Goal: Transaction & Acquisition: Purchase product/service

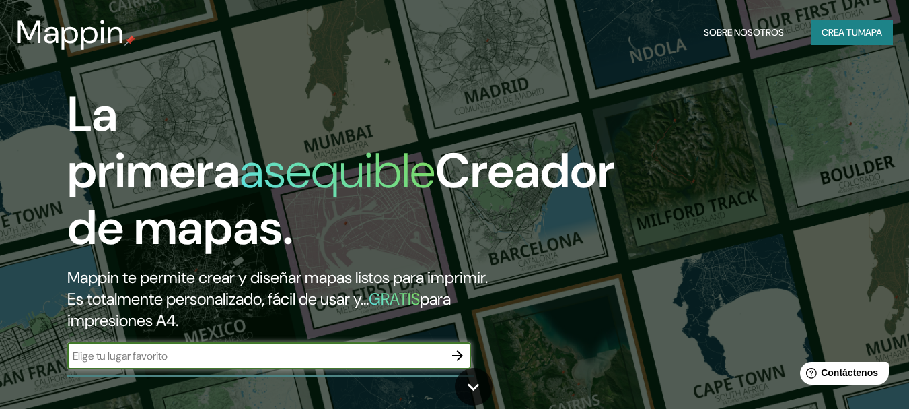
click at [176, 363] on input "text" at bounding box center [255, 355] width 377 height 15
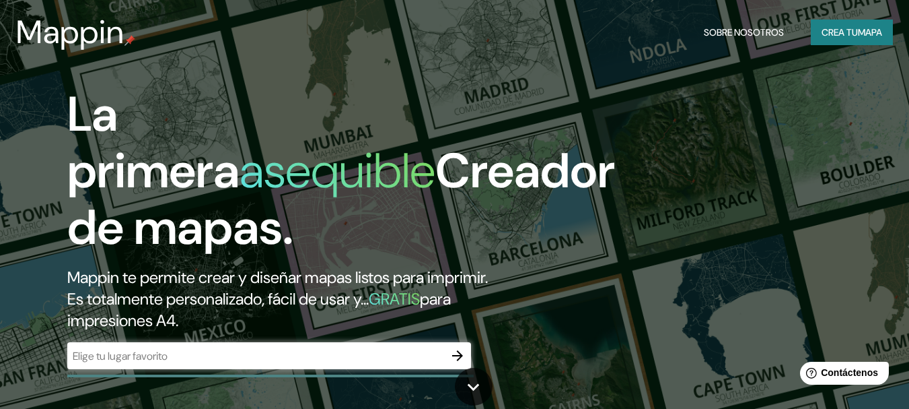
click at [239, 275] on font "Mappin te permite crear y diseñar mapas listos para imprimir." at bounding box center [277, 277] width 421 height 21
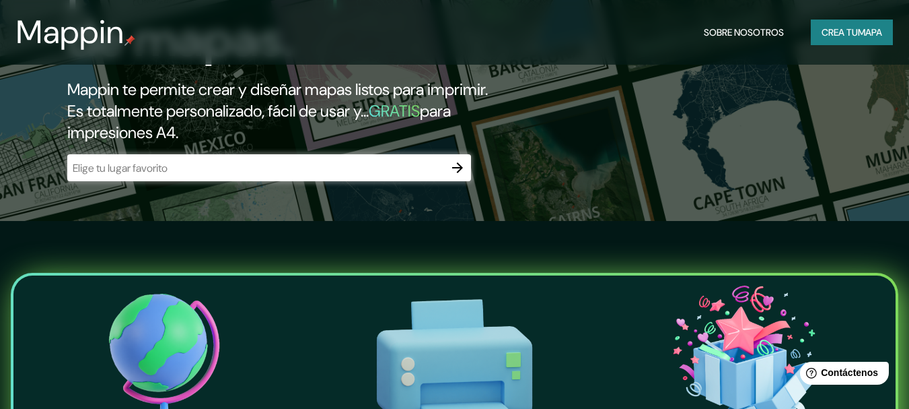
scroll to position [135, 0]
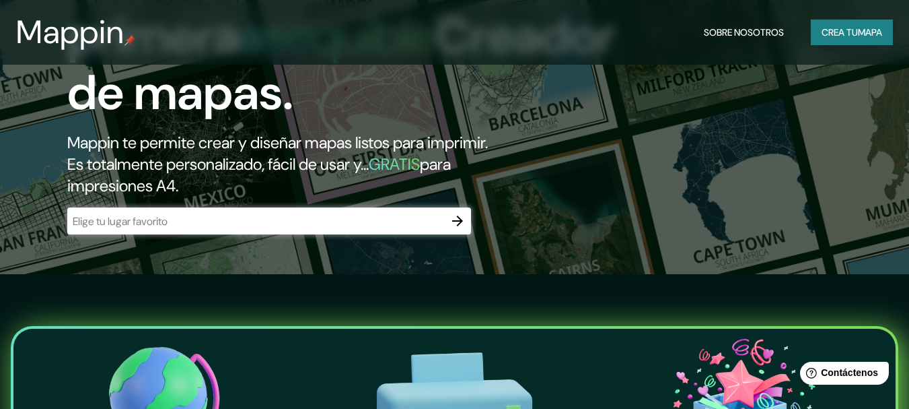
click at [845, 30] on font "Crea tu" at bounding box center [840, 32] width 36 height 12
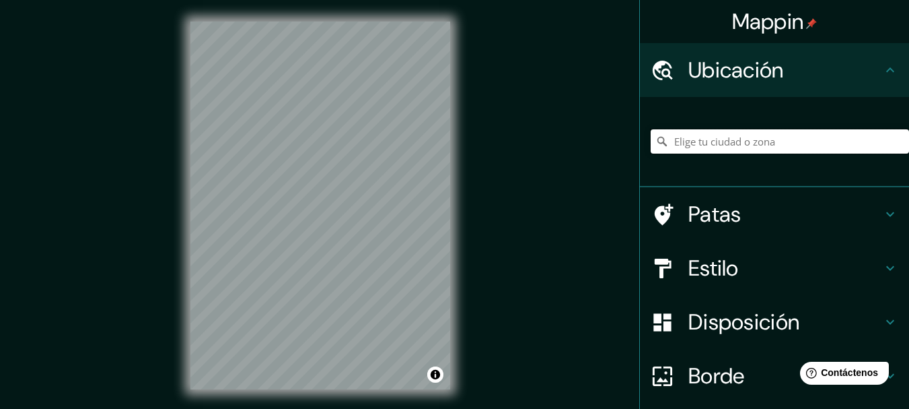
click at [707, 139] on input "Elige tu ciudad o zona" at bounding box center [780, 141] width 258 height 24
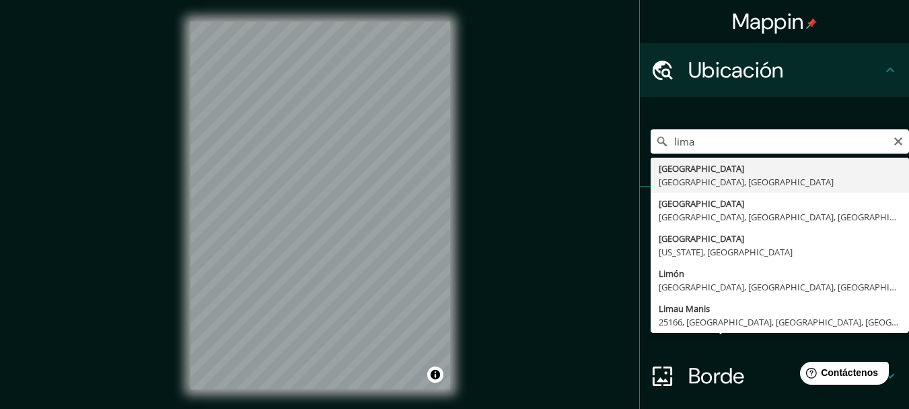
type input "[GEOGRAPHIC_DATA], [GEOGRAPHIC_DATA], [GEOGRAPHIC_DATA]"
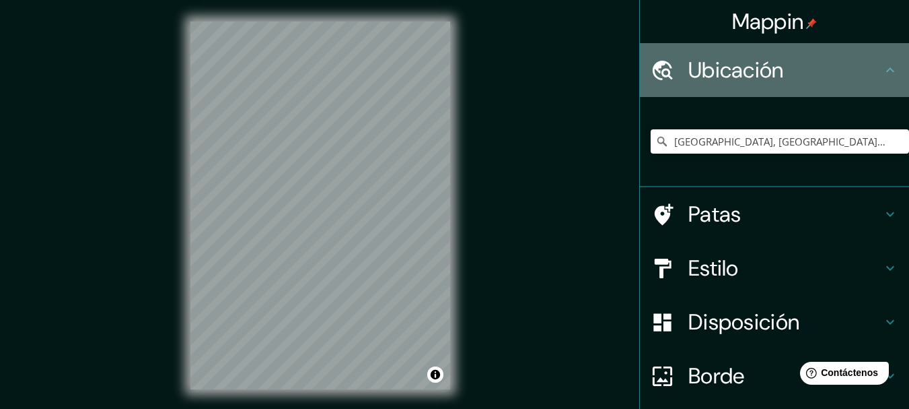
click at [753, 81] on font "Ubicación" at bounding box center [737, 70] width 96 height 28
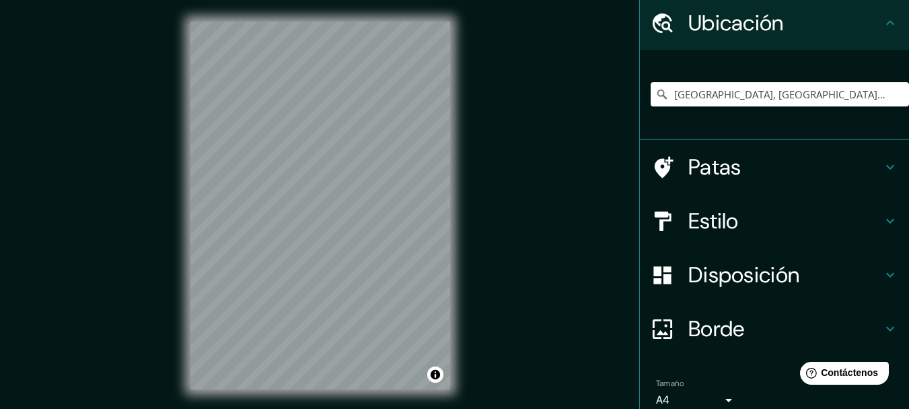
scroll to position [107, 0]
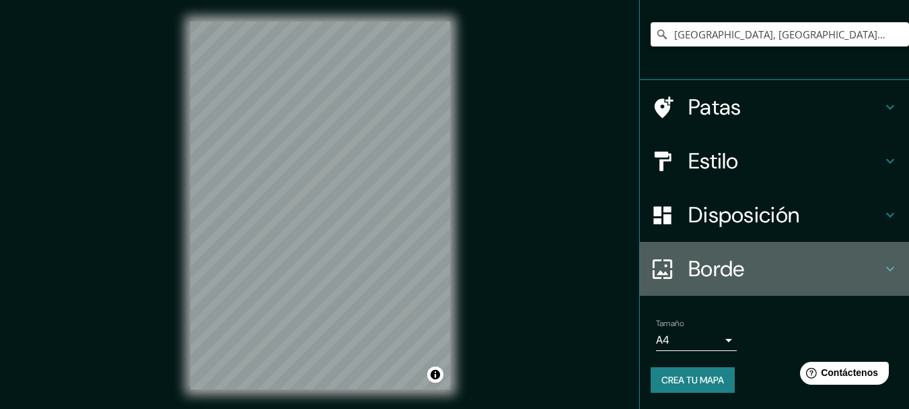
click at [727, 274] on font "Borde" at bounding box center [717, 268] width 57 height 28
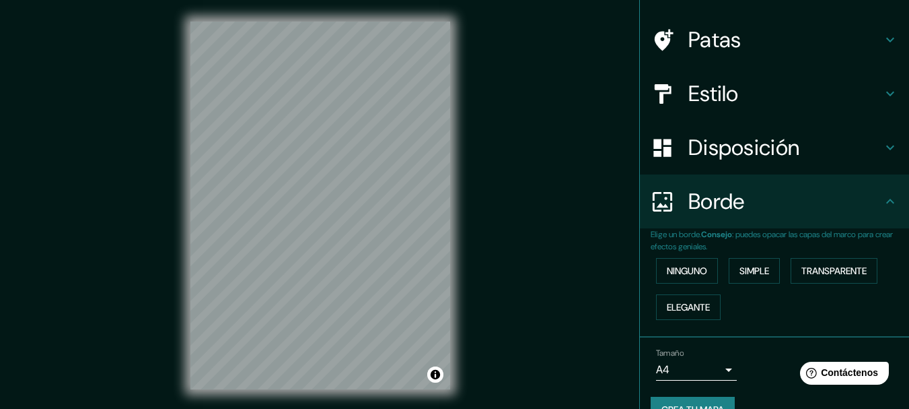
click at [730, 148] on font "Disposición" at bounding box center [744, 147] width 111 height 28
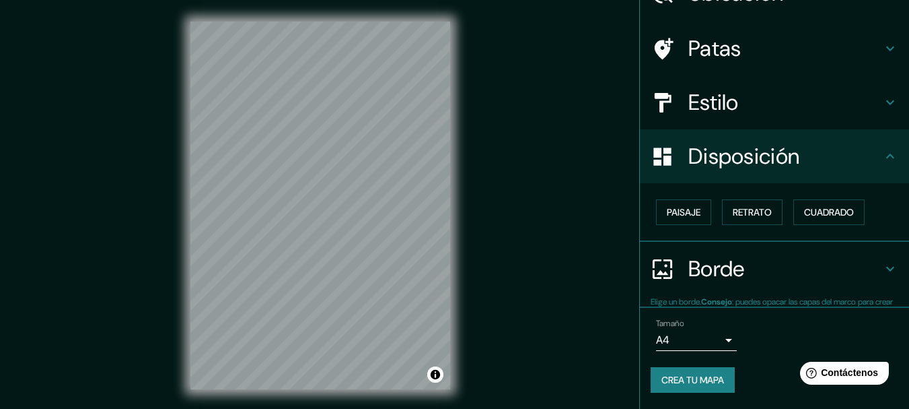
scroll to position [77, 0]
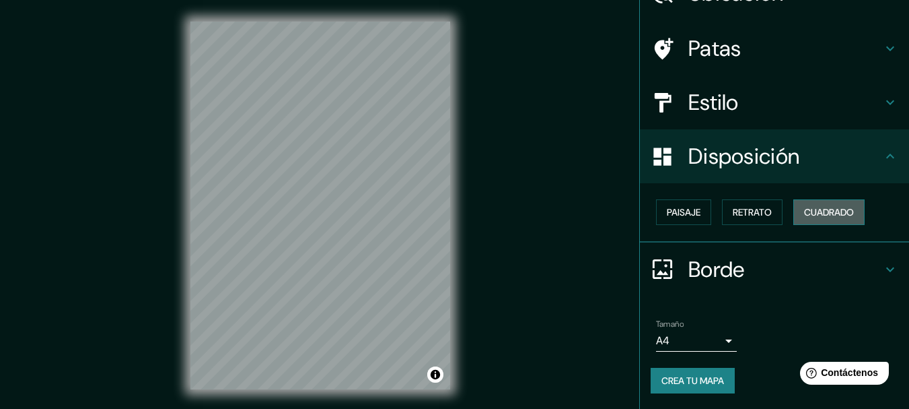
click at [821, 211] on font "Cuadrado" at bounding box center [829, 212] width 50 height 12
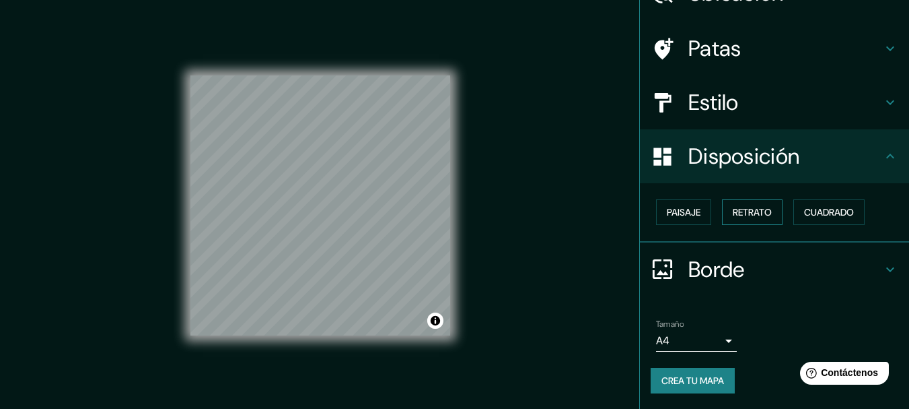
click at [740, 214] on font "Retrato" at bounding box center [752, 212] width 39 height 12
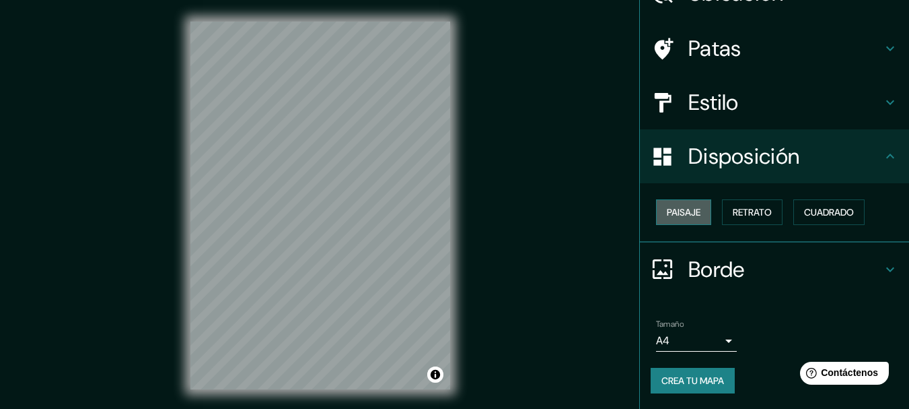
click at [663, 203] on button "Paisaje" at bounding box center [683, 212] width 55 height 26
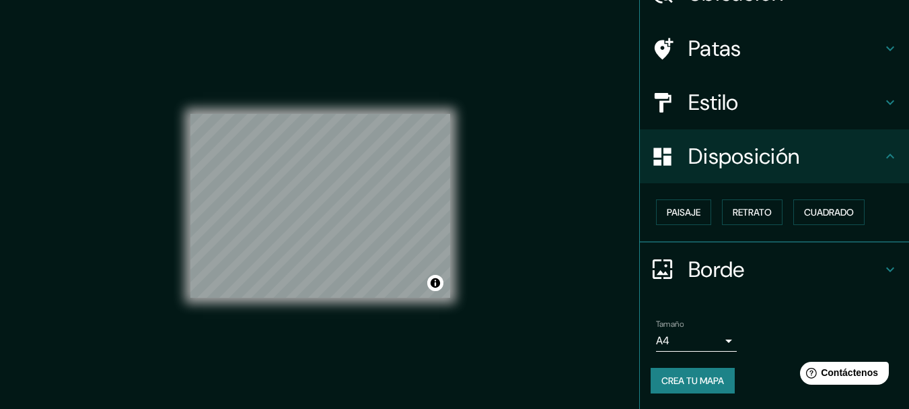
click at [689, 98] on font "Estilo" at bounding box center [714, 102] width 50 height 28
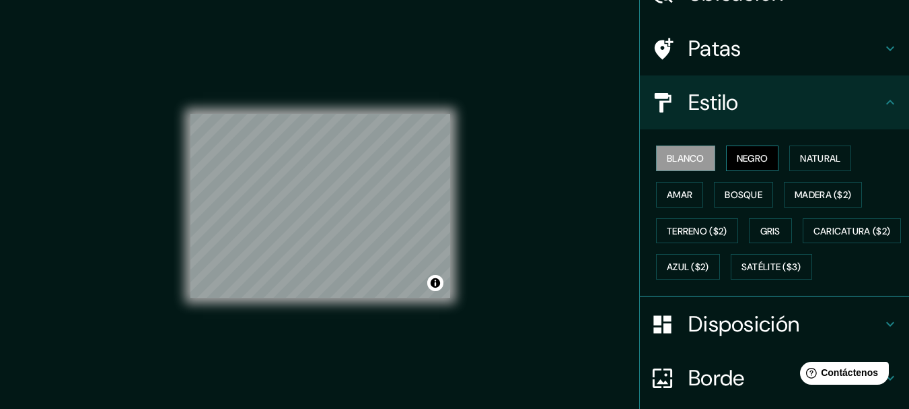
click at [737, 159] on font "Negro" at bounding box center [753, 158] width 32 height 12
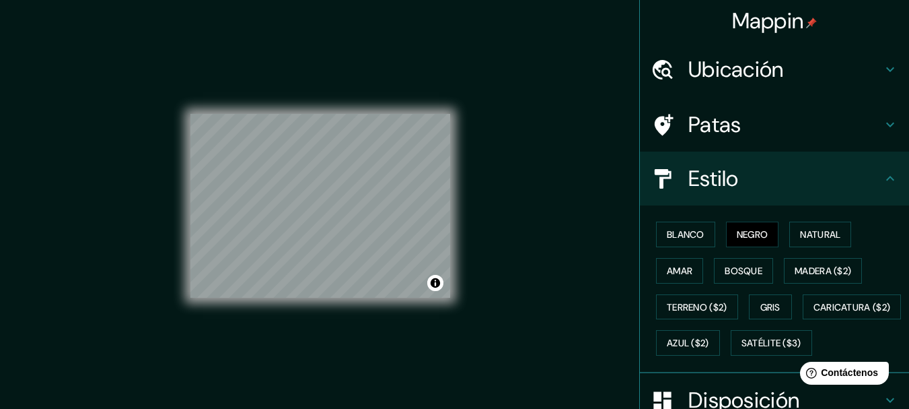
scroll to position [0, 0]
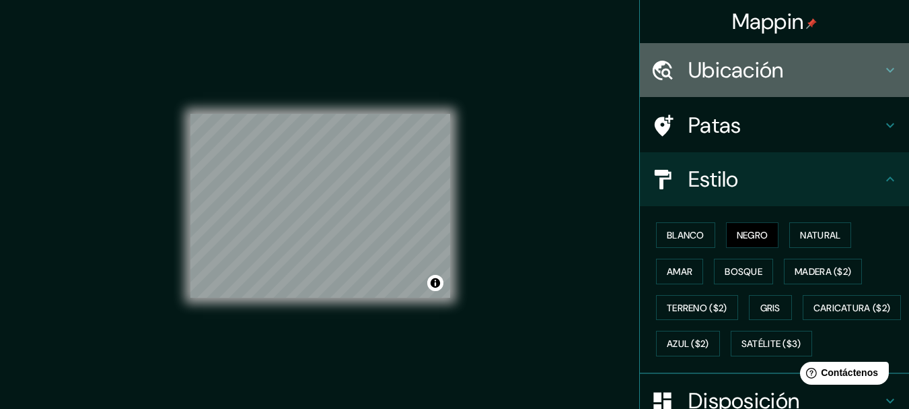
click at [785, 83] on div "Ubicación" at bounding box center [774, 70] width 269 height 54
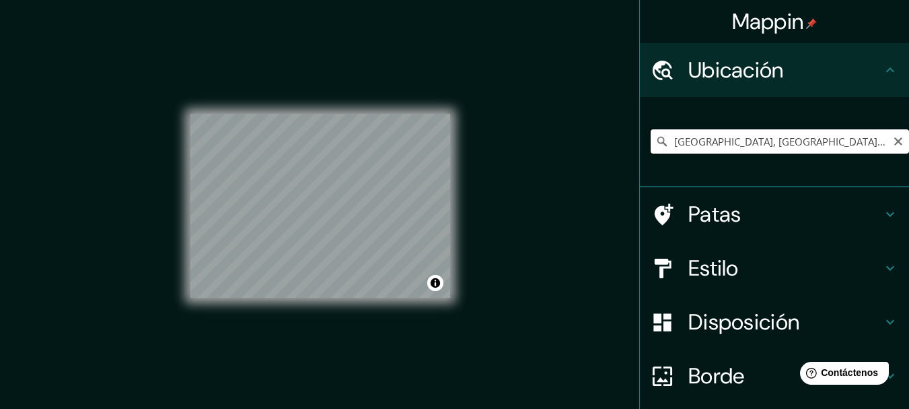
click at [742, 144] on input "[GEOGRAPHIC_DATA], [GEOGRAPHIC_DATA], [GEOGRAPHIC_DATA]" at bounding box center [780, 141] width 258 height 24
click at [893, 137] on icon "Claro" at bounding box center [898, 141] width 11 height 11
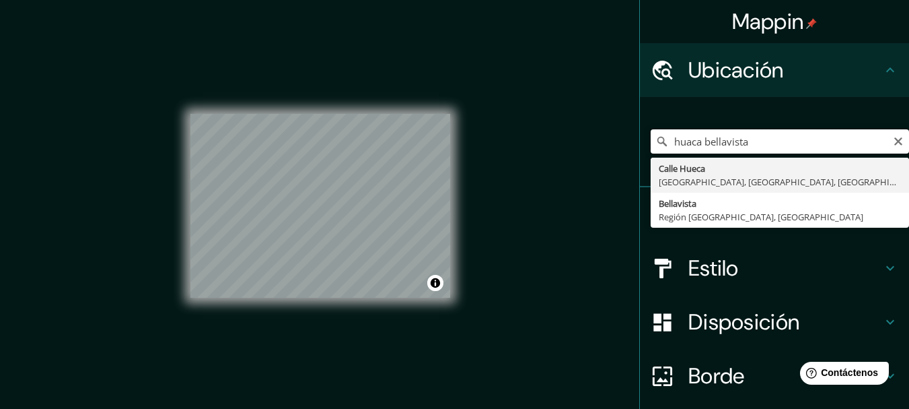
click at [703, 142] on input "huaca bellavista" at bounding box center [780, 141] width 258 height 24
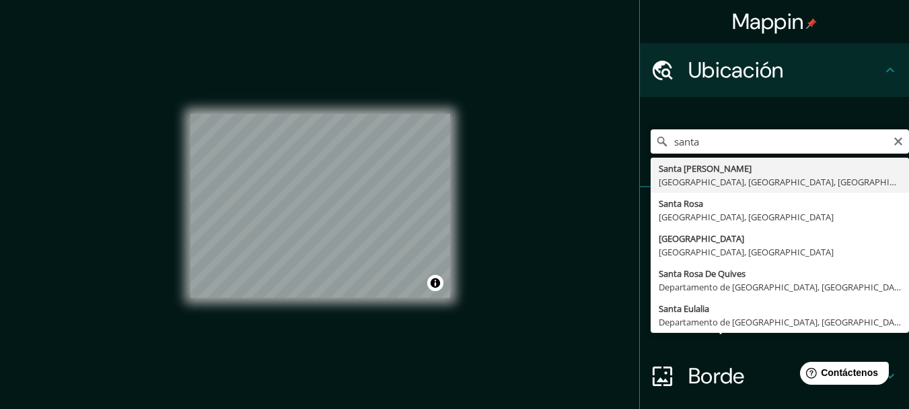
type input "[GEOGRAPHIC_DATA][PERSON_NAME], [GEOGRAPHIC_DATA], [GEOGRAPHIC_DATA], [GEOGRAPH…"
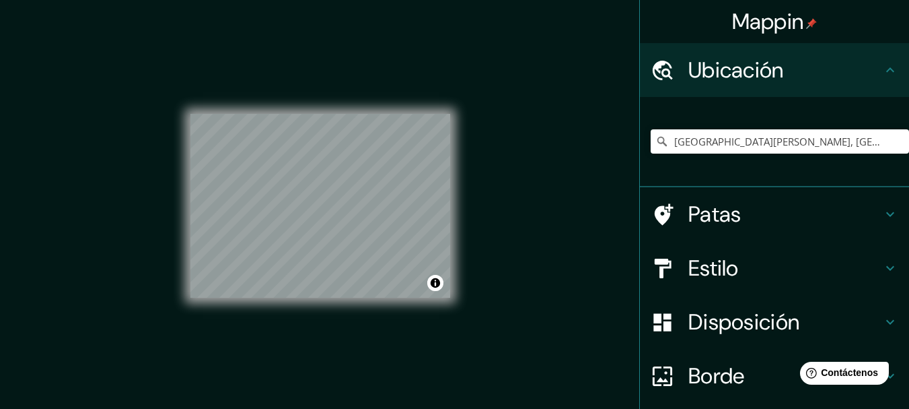
click at [699, 234] on div "Patas" at bounding box center [774, 214] width 269 height 54
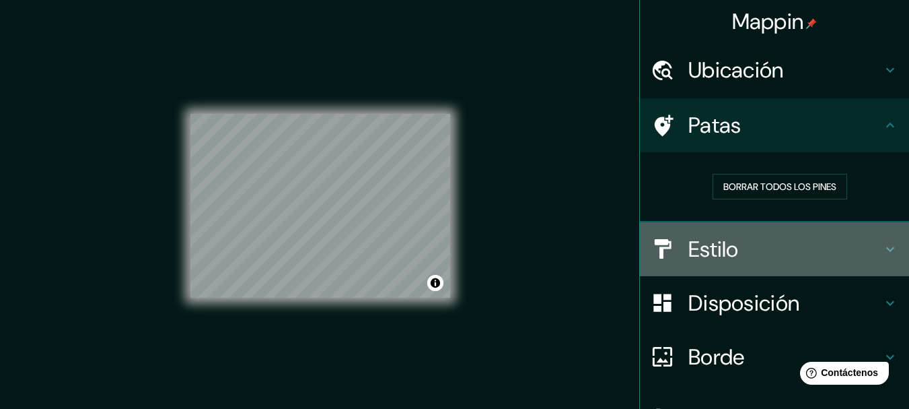
click at [753, 243] on h4 "Estilo" at bounding box center [786, 249] width 194 height 27
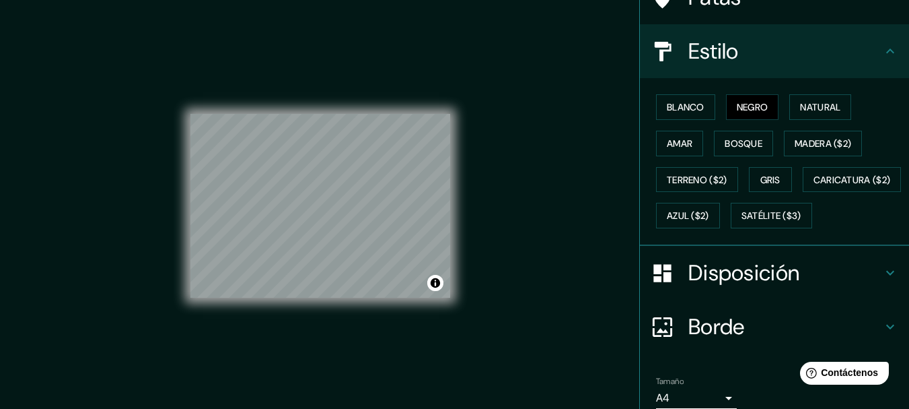
scroll to position [202, 0]
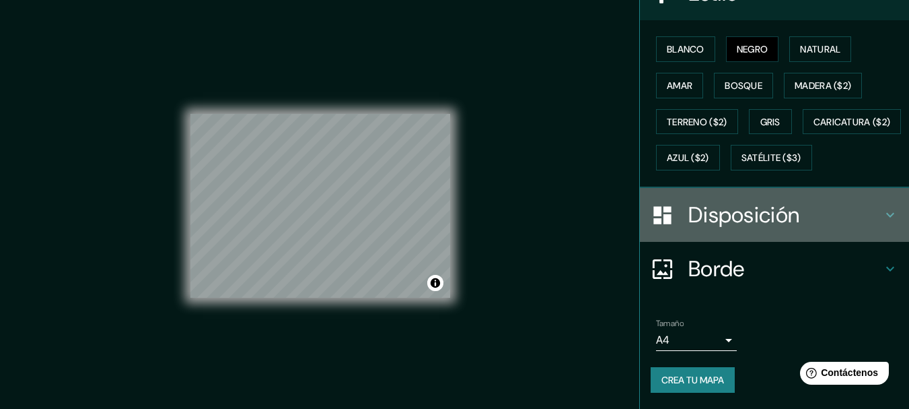
click at [723, 225] on font "Disposición" at bounding box center [744, 215] width 111 height 28
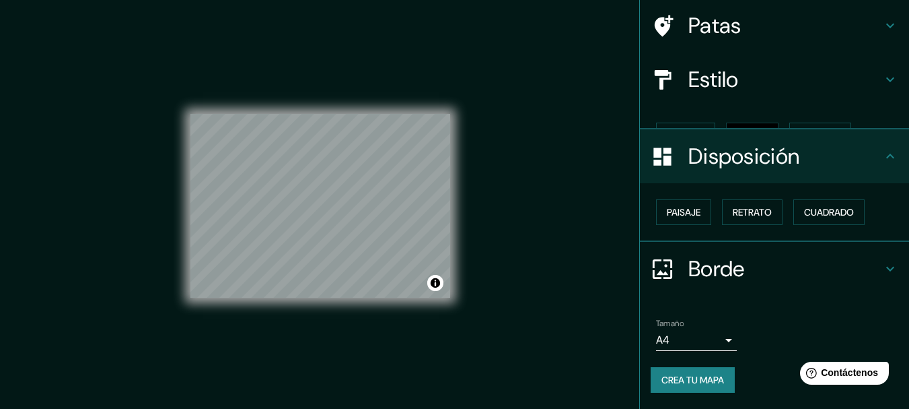
scroll to position [77, 0]
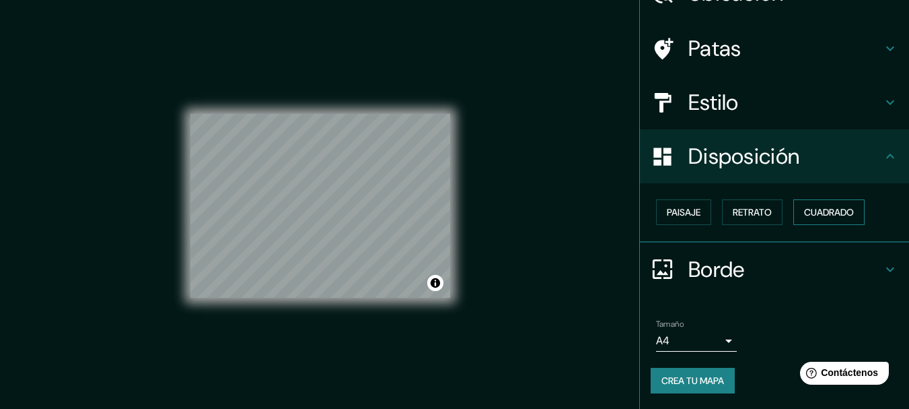
click at [794, 209] on button "Cuadrado" at bounding box center [829, 212] width 71 height 26
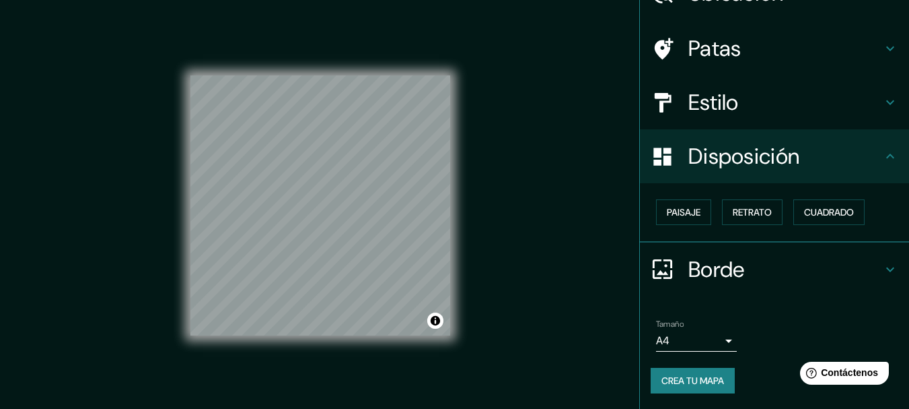
click at [654, 192] on div "Paisaje Retrato Cuadrado" at bounding box center [774, 212] width 269 height 59
click at [667, 206] on font "Paisaje" at bounding box center [684, 212] width 34 height 12
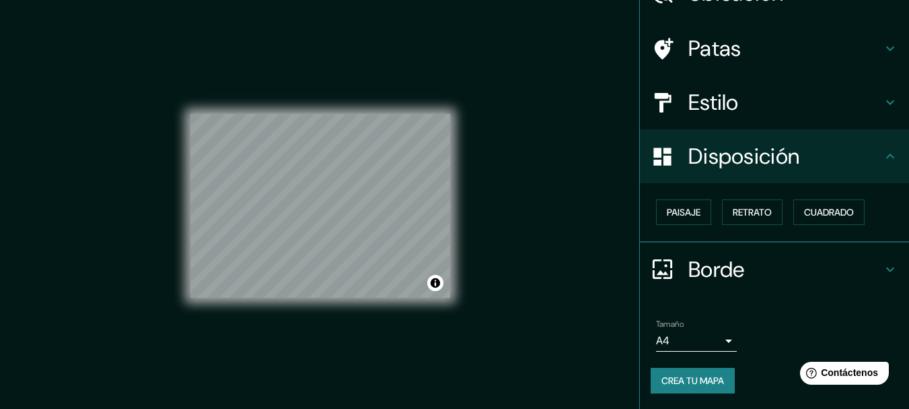
click at [689, 258] on font "Borde" at bounding box center [717, 269] width 57 height 28
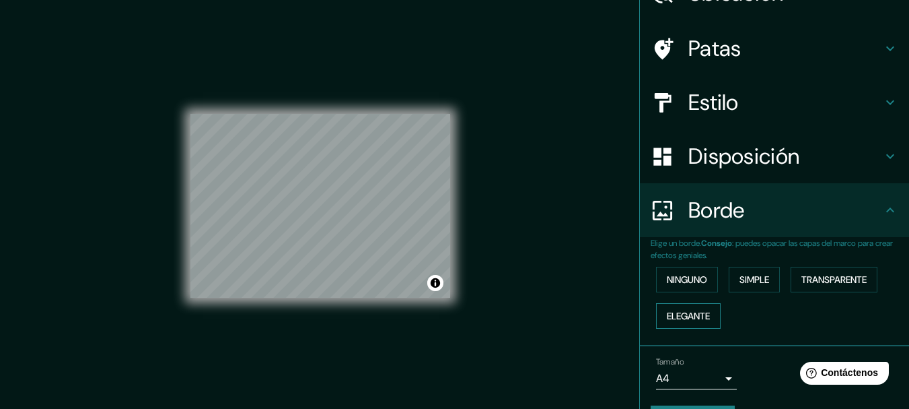
scroll to position [114, 0]
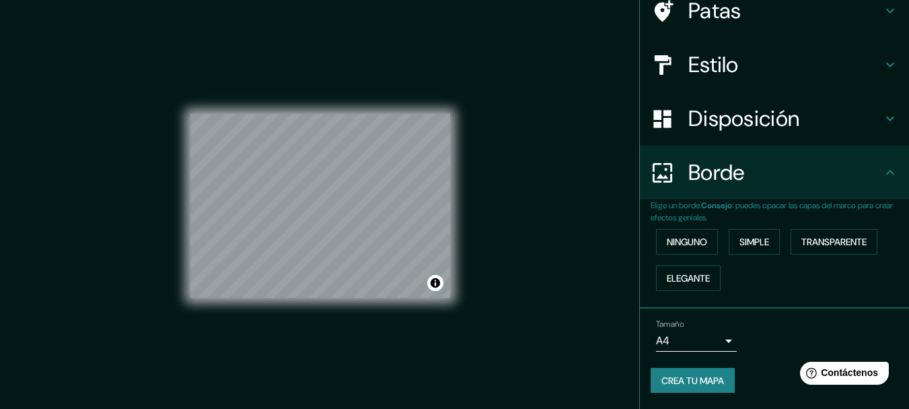
click at [719, 337] on body "Mappin Ubicación Santa Anita, Lima, Provincia de Lima, Perú Patas Estilo Dispos…" at bounding box center [454, 204] width 909 height 409
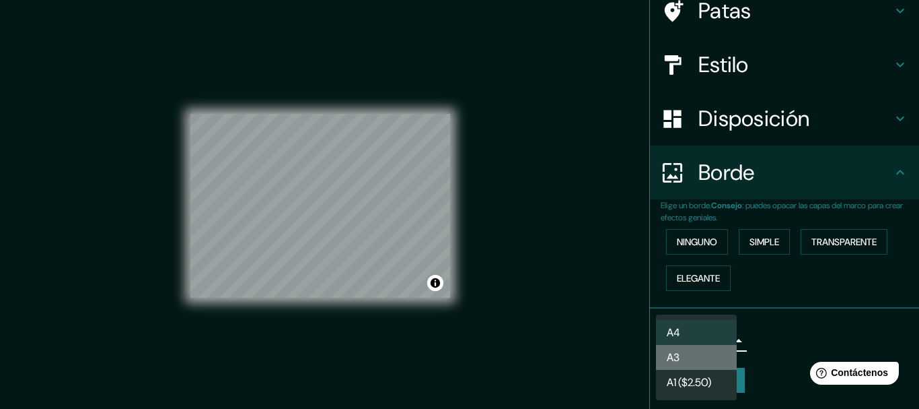
click at [709, 359] on li "A3" at bounding box center [696, 357] width 81 height 25
type input "a4"
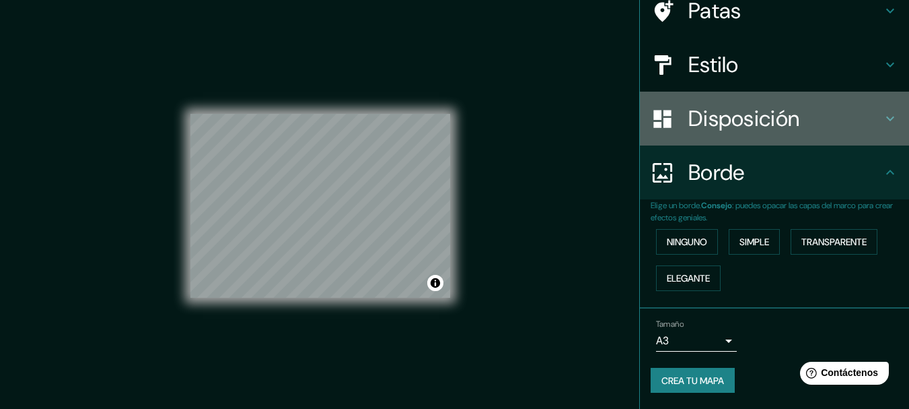
click at [732, 128] on font "Disposición" at bounding box center [744, 118] width 111 height 28
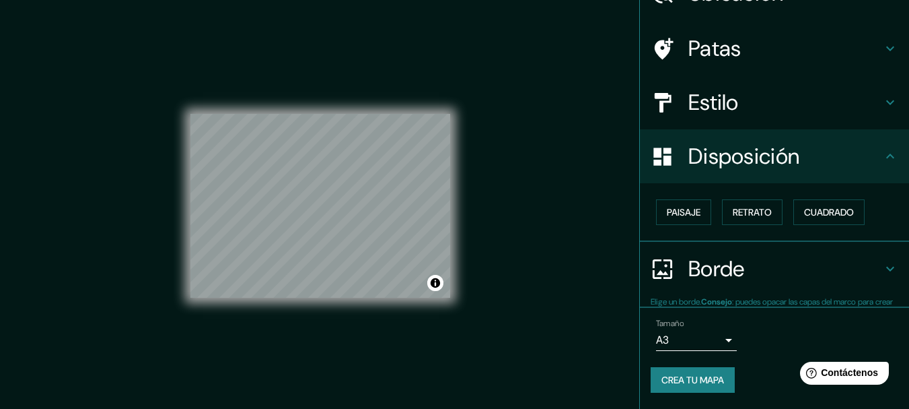
scroll to position [77, 0]
click at [703, 103] on font "Estilo" at bounding box center [714, 102] width 50 height 28
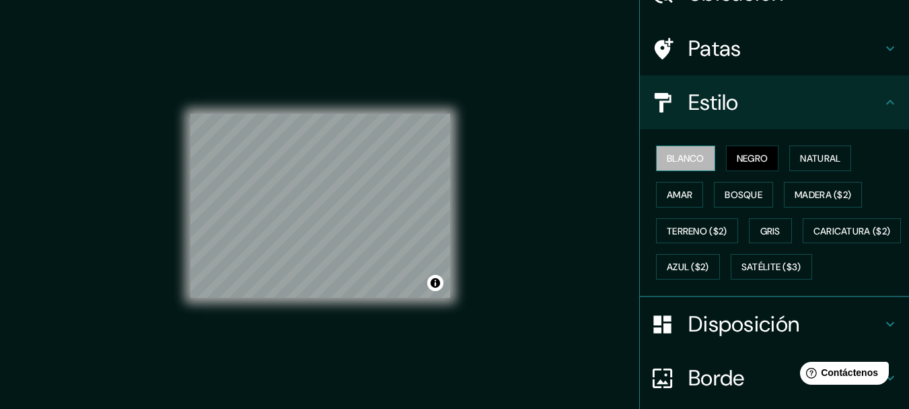
click at [668, 168] on button "Blanco" at bounding box center [685, 158] width 59 height 26
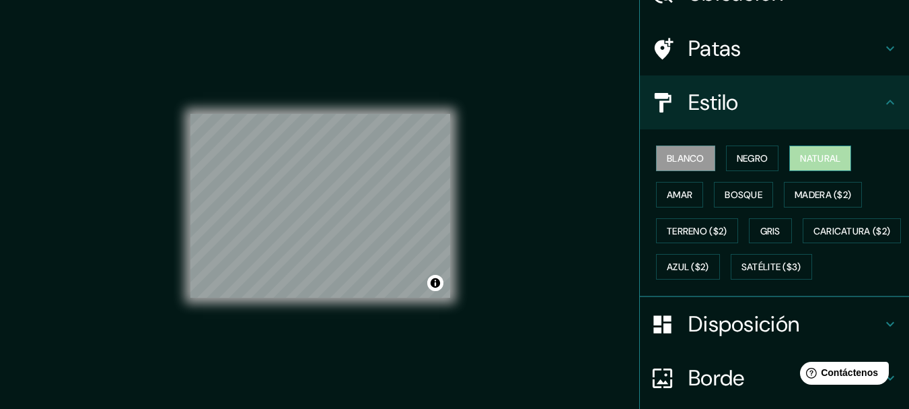
click at [807, 162] on font "Natural" at bounding box center [820, 158] width 40 height 12
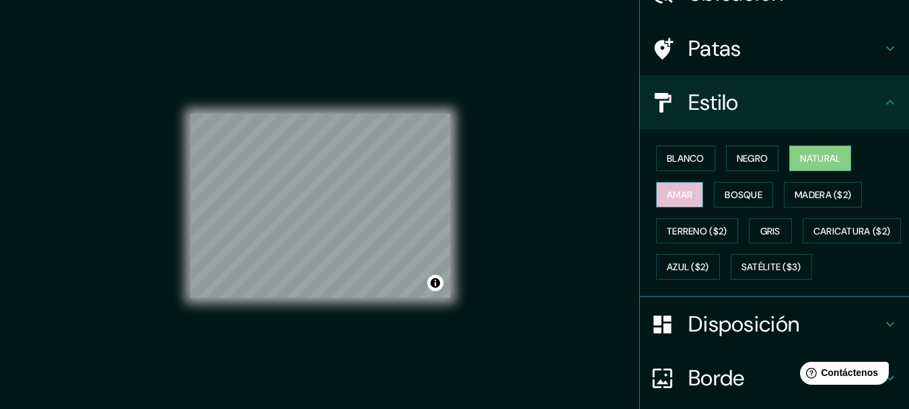
click at [667, 199] on font "Amar" at bounding box center [680, 194] width 26 height 12
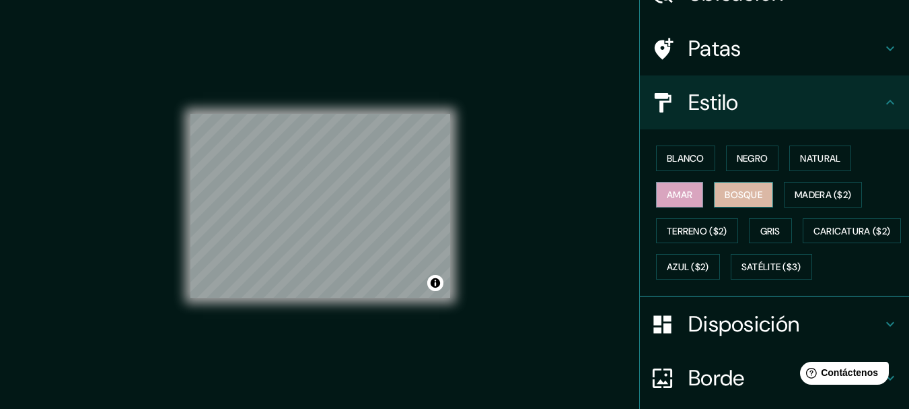
click at [738, 188] on font "Bosque" at bounding box center [744, 194] width 38 height 12
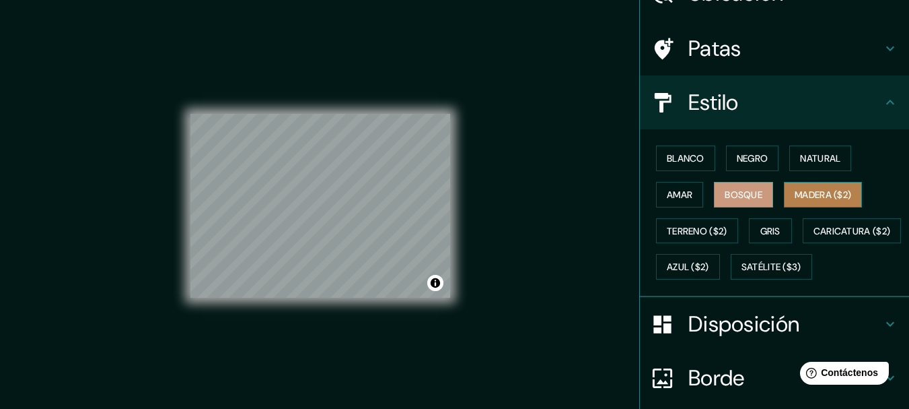
click at [824, 189] on font "Madera ($2)" at bounding box center [823, 194] width 57 height 12
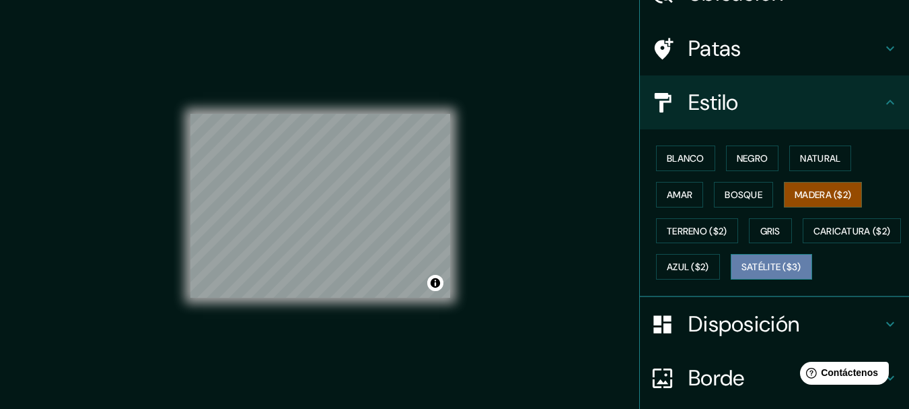
click at [742, 273] on font "Satélite ($3)" at bounding box center [772, 267] width 60 height 12
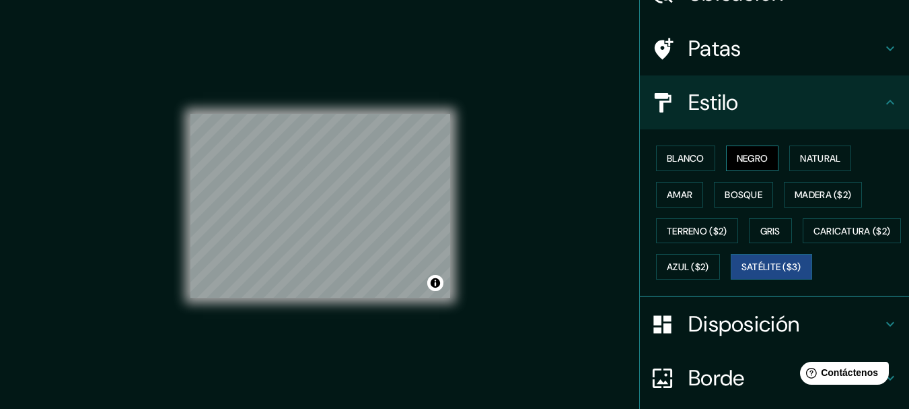
click at [734, 149] on button "Negro" at bounding box center [752, 158] width 53 height 26
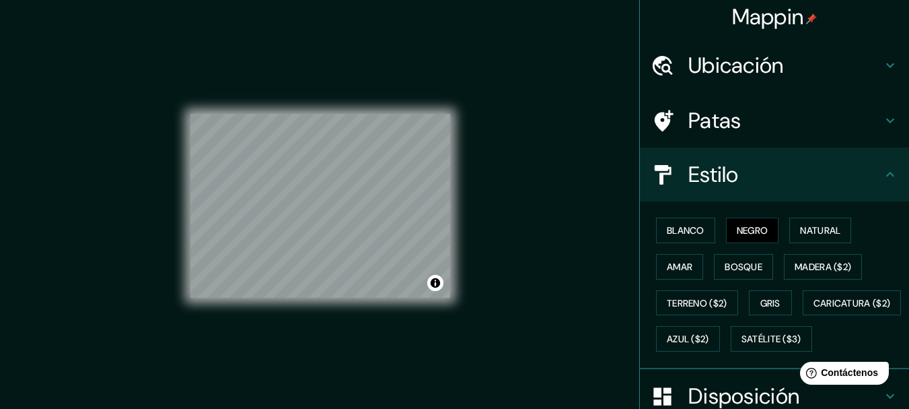
scroll to position [0, 0]
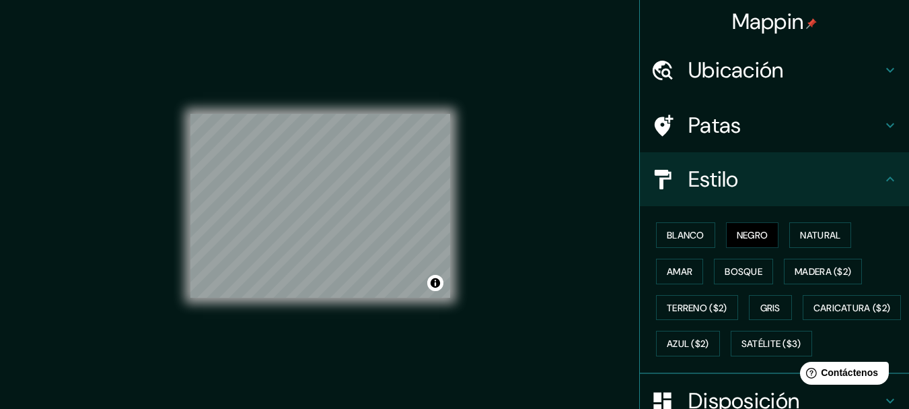
click at [748, 73] on font "Ubicación" at bounding box center [737, 70] width 96 height 28
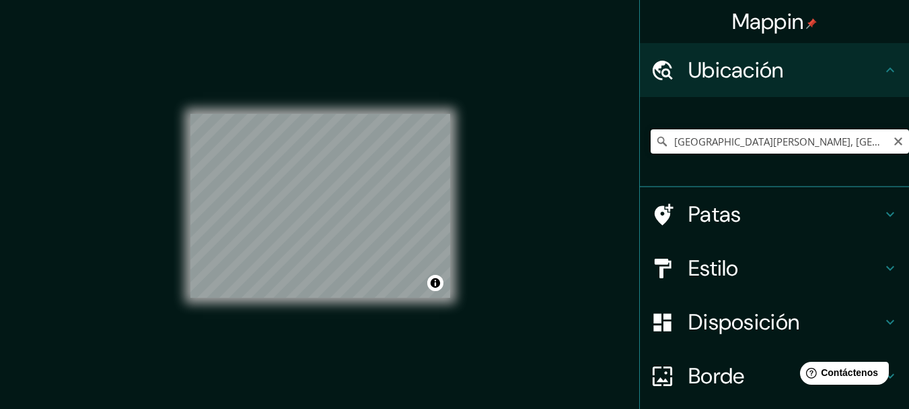
click at [744, 139] on input "Santa Anita, Lima, Provincia de Lima, Perú" at bounding box center [780, 141] width 258 height 24
click at [748, 142] on input "Santa Anita, Lima, Provincia de Lima, Perú" at bounding box center [780, 141] width 258 height 24
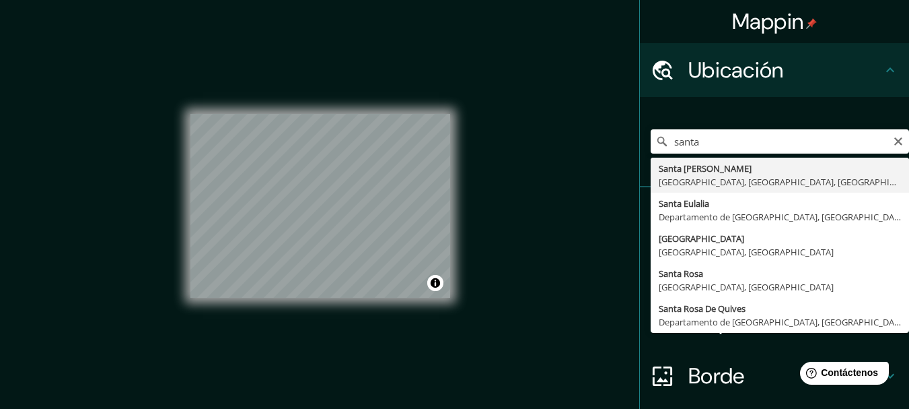
type input "Santa Anita, Lima, Provincia de Lima, Perú"
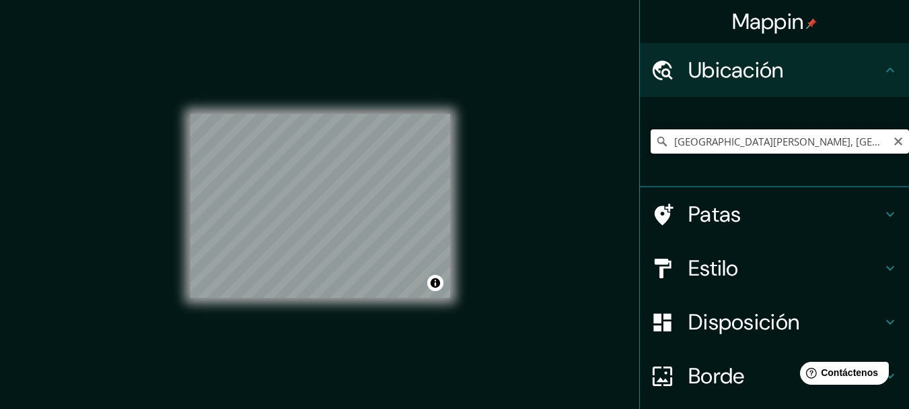
click at [845, 134] on input "Santa Anita, Lima, Provincia de Lima, Perú" at bounding box center [780, 141] width 258 height 24
click at [893, 141] on icon "Claro" at bounding box center [898, 141] width 11 height 11
click at [804, 142] on input "Elige tu ciudad o zona" at bounding box center [780, 141] width 258 height 24
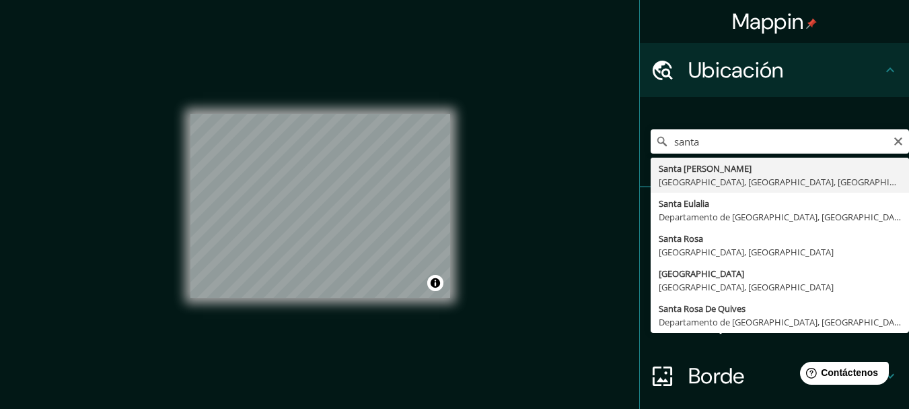
type input "Santa Anita, Lima, Provincia de Lima, Perú"
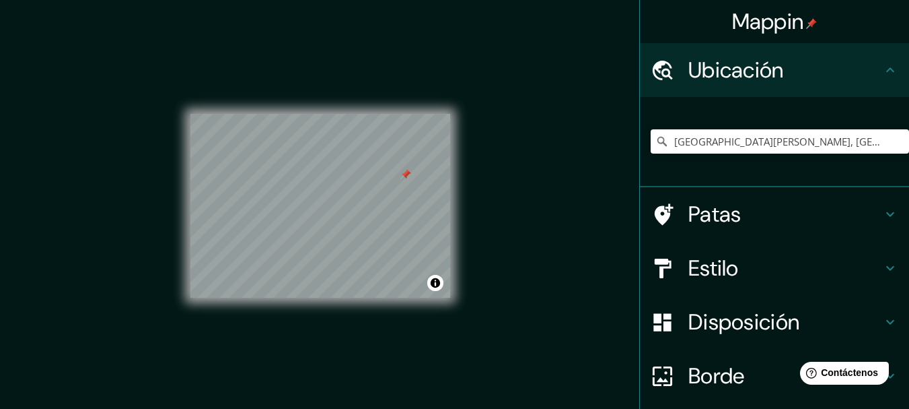
scroll to position [107, 0]
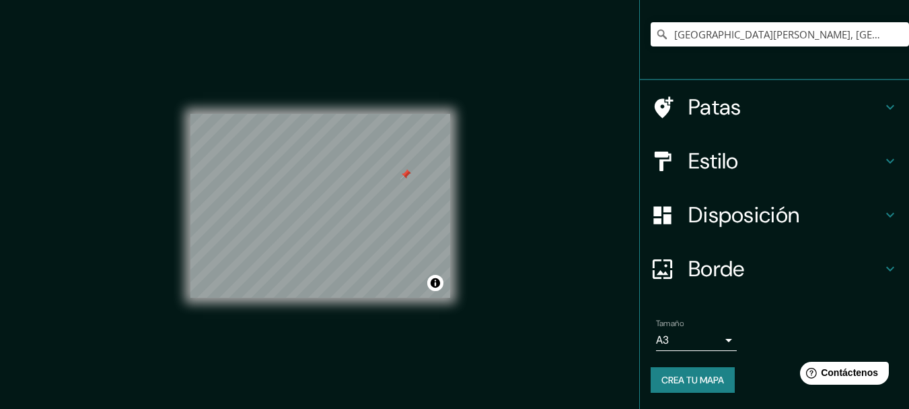
click at [695, 382] on font "Crea tu mapa" at bounding box center [693, 380] width 63 height 12
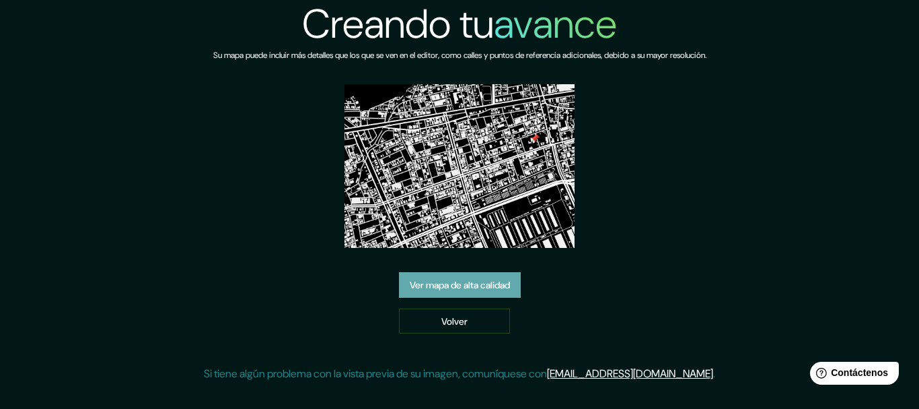
click at [450, 288] on font "Ver mapa de alta calidad" at bounding box center [460, 285] width 100 height 12
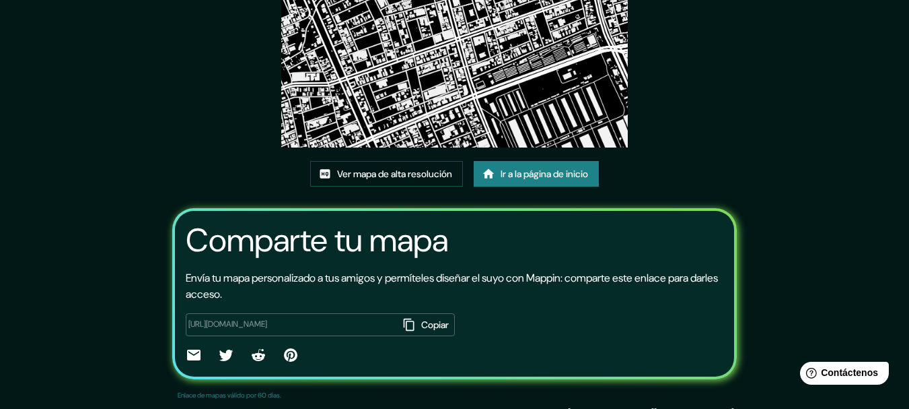
scroll to position [175, 0]
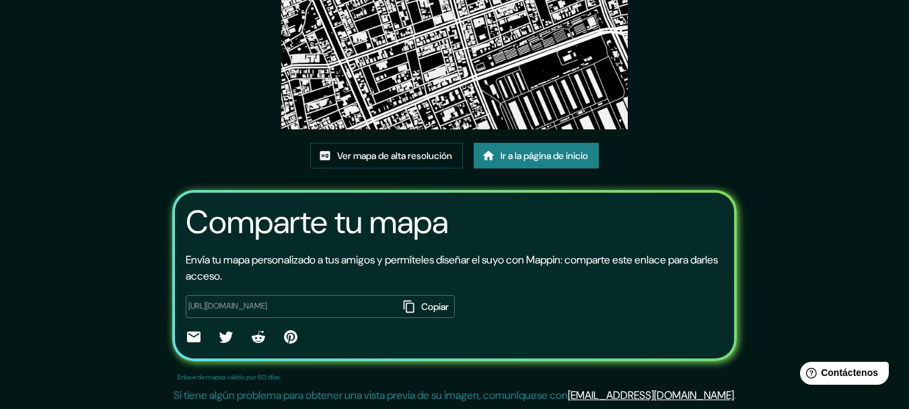
click at [421, 297] on font "Copiar" at bounding box center [435, 305] width 28 height 17
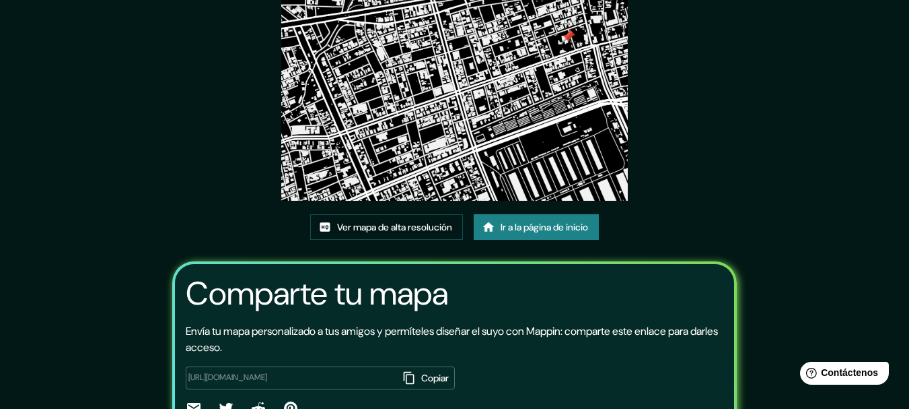
scroll to position [0, 0]
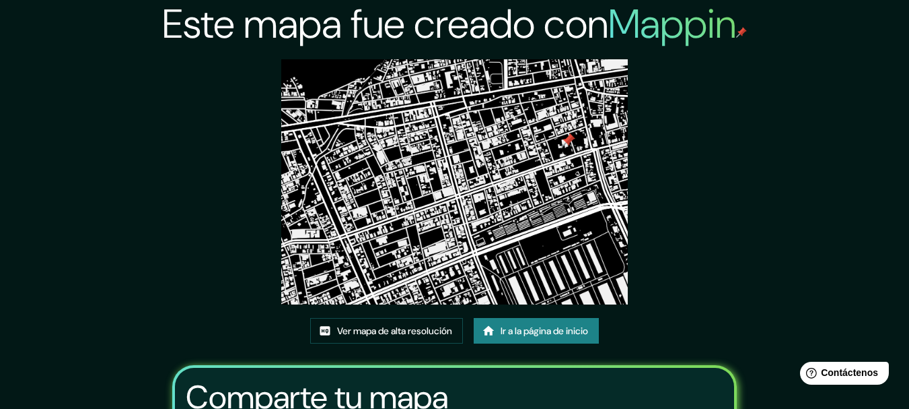
click at [579, 337] on font "Ir a la página de inicio" at bounding box center [544, 330] width 87 height 12
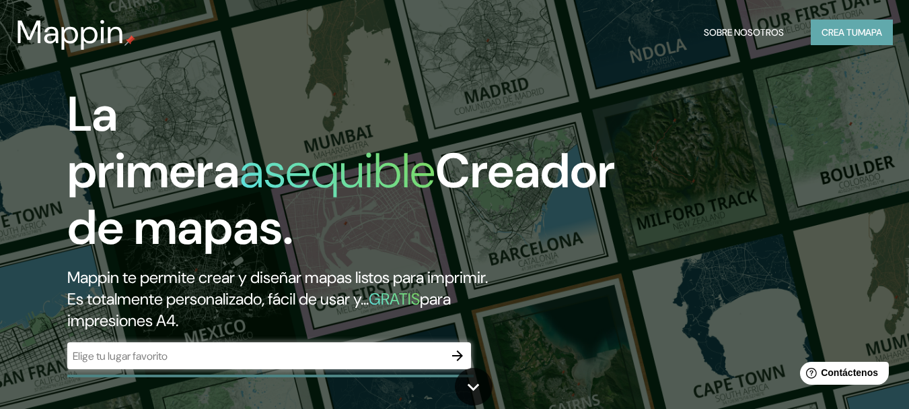
click at [833, 36] on font "Crea tu" at bounding box center [840, 32] width 36 height 12
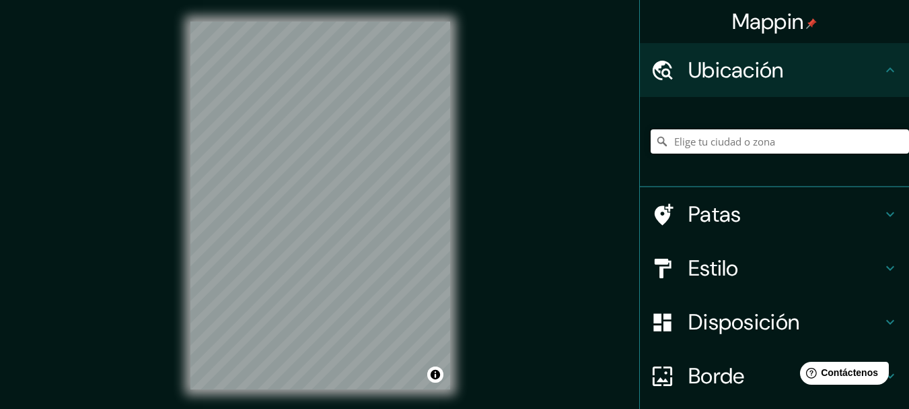
click at [730, 141] on input "Elige tu ciudad o zona" at bounding box center [780, 141] width 258 height 24
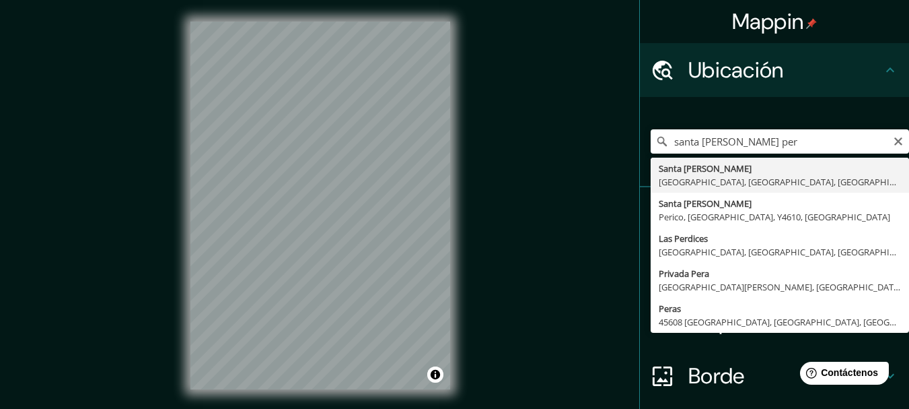
type input "[GEOGRAPHIC_DATA][PERSON_NAME], [GEOGRAPHIC_DATA], [GEOGRAPHIC_DATA], [GEOGRAPH…"
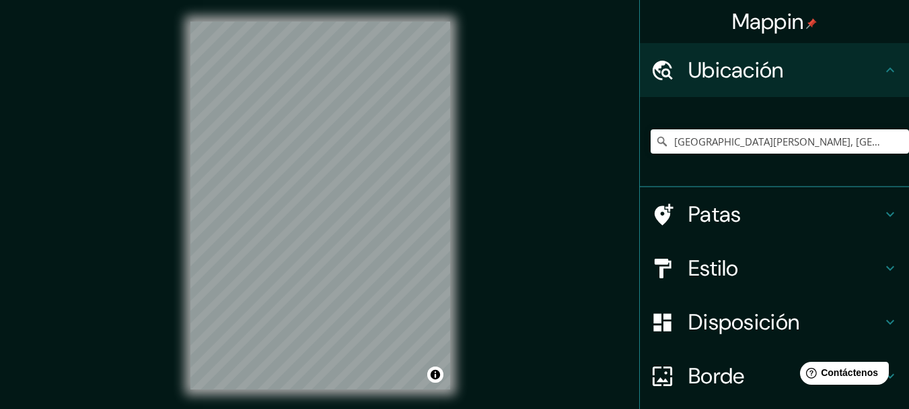
click at [698, 332] on font "Disposición" at bounding box center [744, 322] width 111 height 28
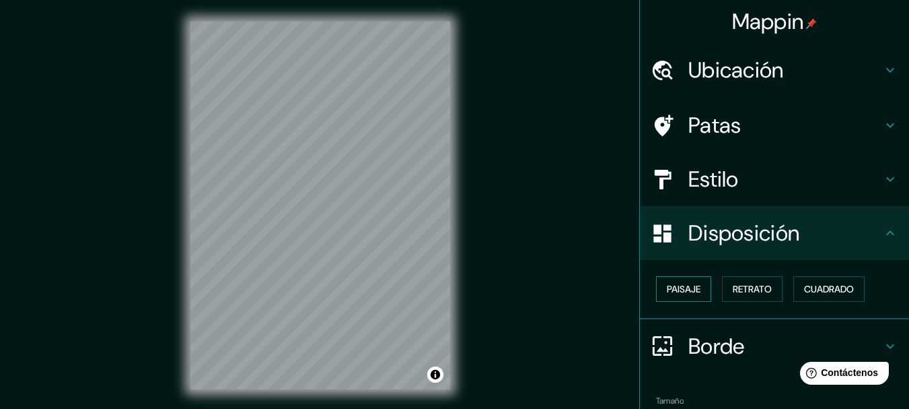
click at [668, 286] on font "Paisaje" at bounding box center [684, 289] width 34 height 12
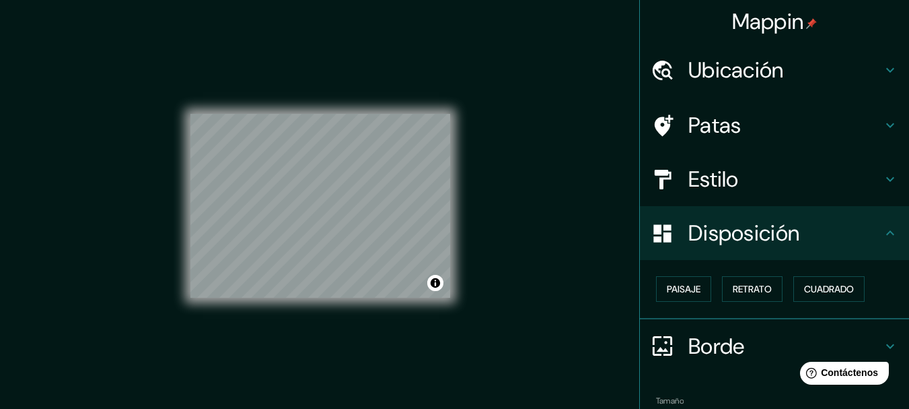
scroll to position [67, 0]
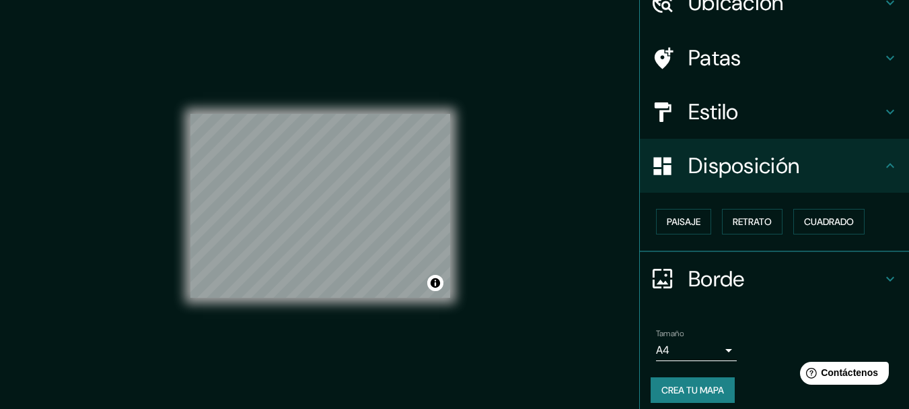
click at [702, 278] on font "Borde" at bounding box center [717, 279] width 57 height 28
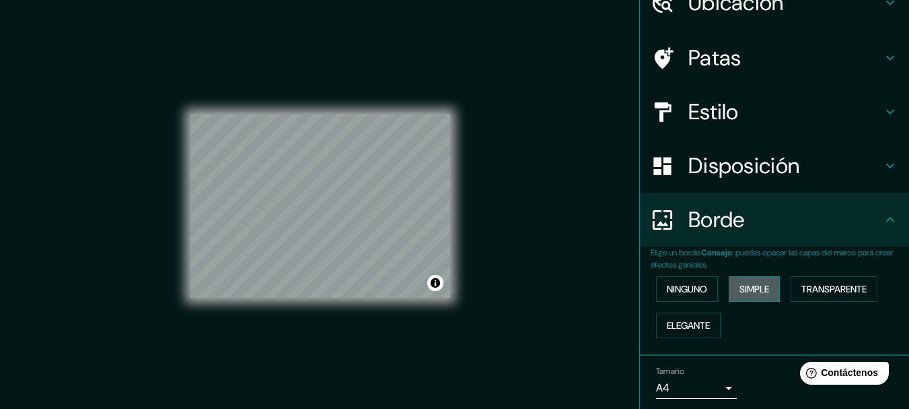
click at [748, 289] on font "Simple" at bounding box center [755, 289] width 30 height 12
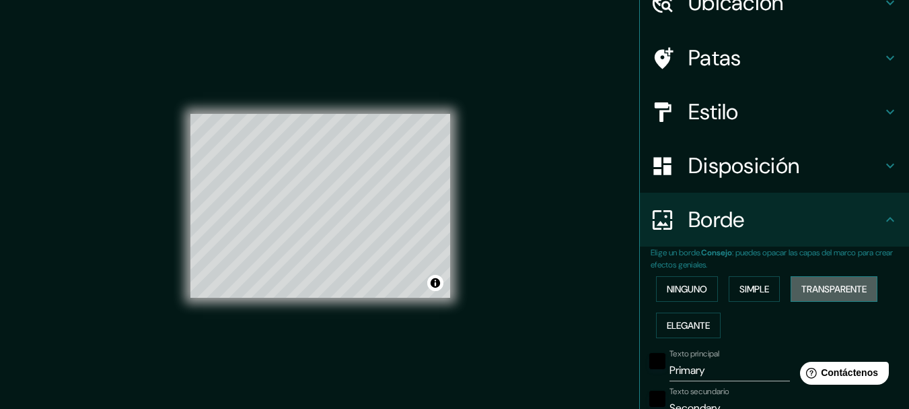
click at [820, 286] on font "Transparente" at bounding box center [834, 289] width 65 height 12
click at [667, 291] on font "Ninguno" at bounding box center [687, 289] width 40 height 12
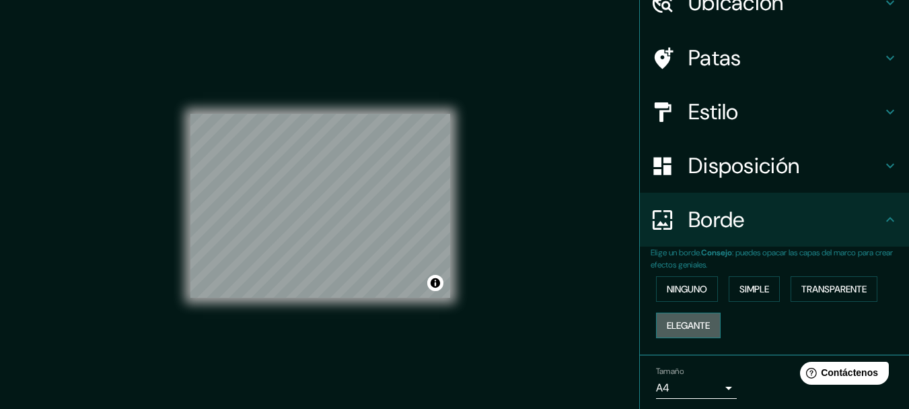
click at [675, 324] on font "Elegante" at bounding box center [688, 325] width 43 height 12
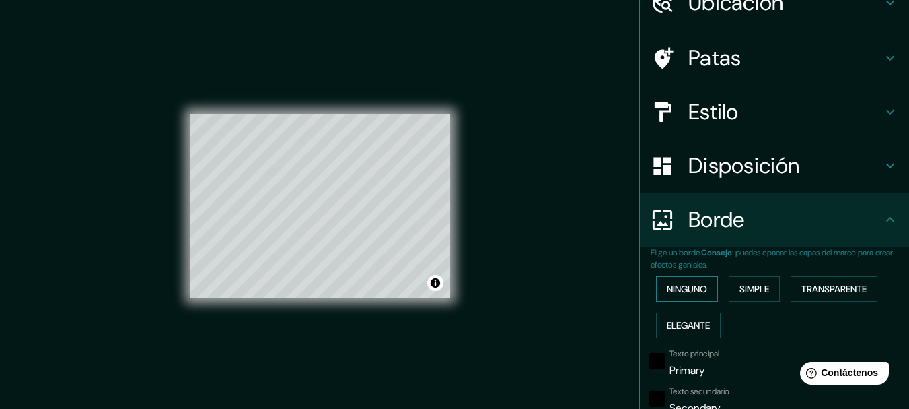
click at [668, 294] on font "Ninguno" at bounding box center [687, 289] width 40 height 12
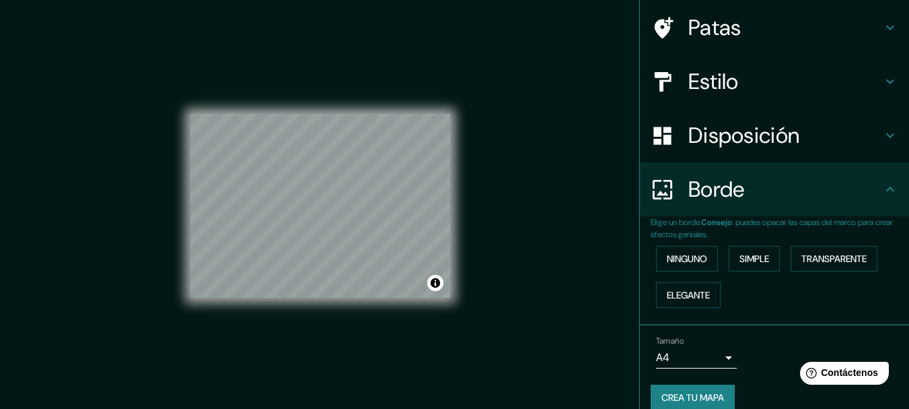
scroll to position [114, 0]
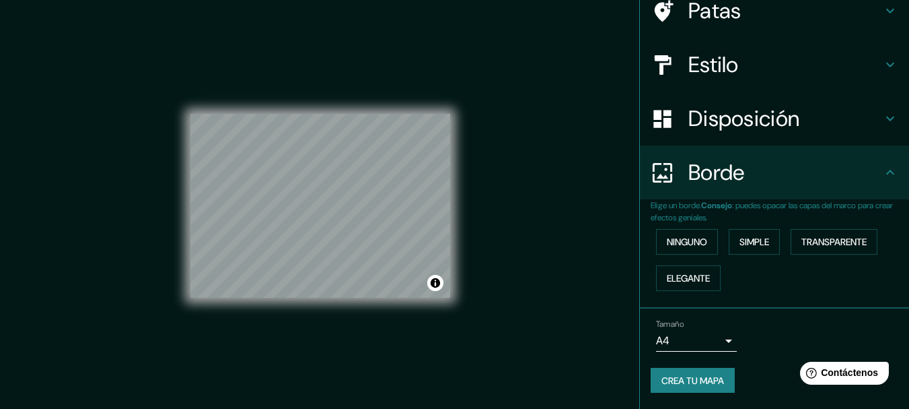
click at [672, 337] on body "Mappin Ubicación [GEOGRAPHIC_DATA][PERSON_NAME], [GEOGRAPHIC_DATA], [GEOGRAPHIC…" at bounding box center [454, 204] width 909 height 409
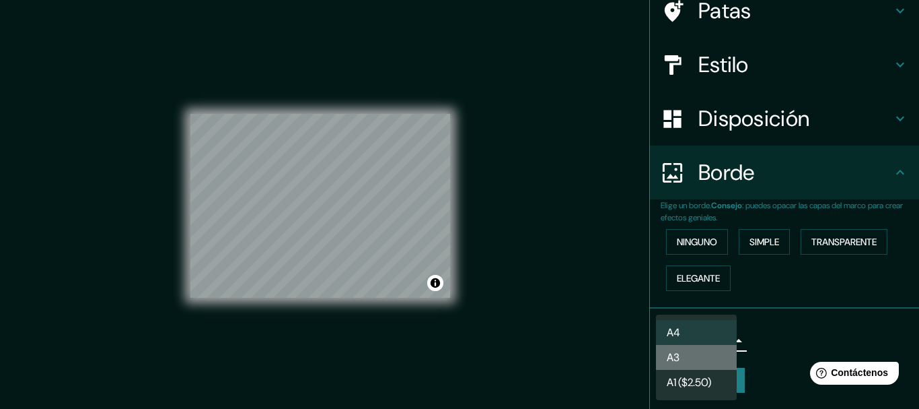
click at [687, 357] on li "A3" at bounding box center [696, 357] width 81 height 25
type input "a4"
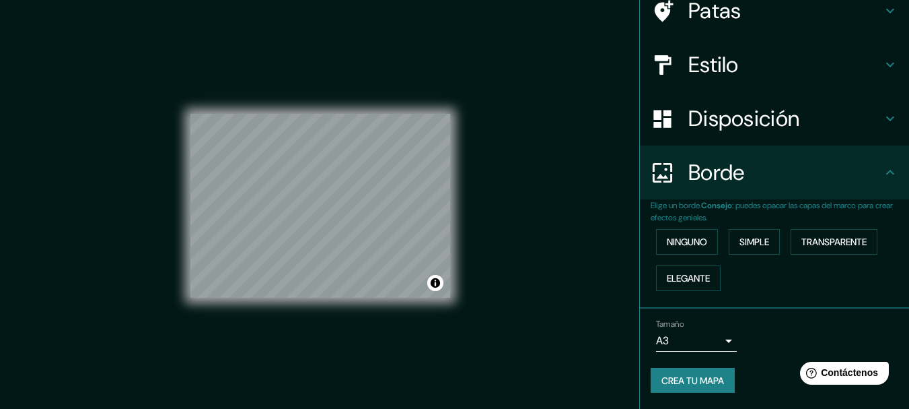
click at [692, 79] on div "Estilo" at bounding box center [774, 65] width 269 height 54
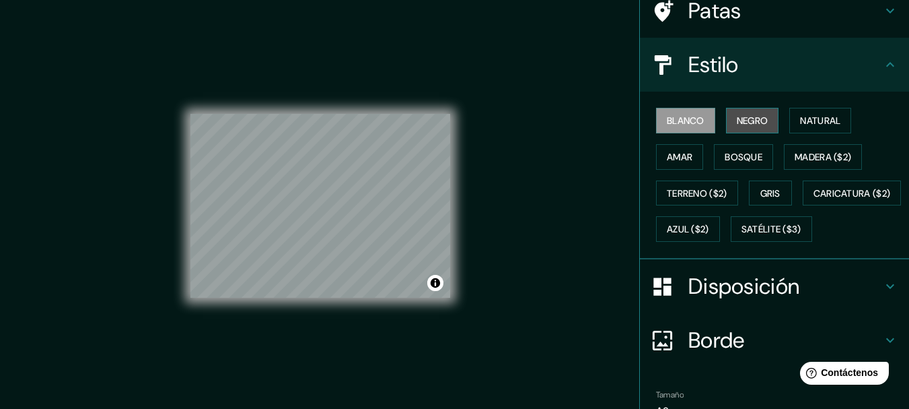
click at [737, 116] on font "Negro" at bounding box center [753, 120] width 32 height 12
click at [681, 121] on font "Blanco" at bounding box center [686, 120] width 38 height 12
click at [766, 196] on font "Gris" at bounding box center [771, 193] width 20 height 12
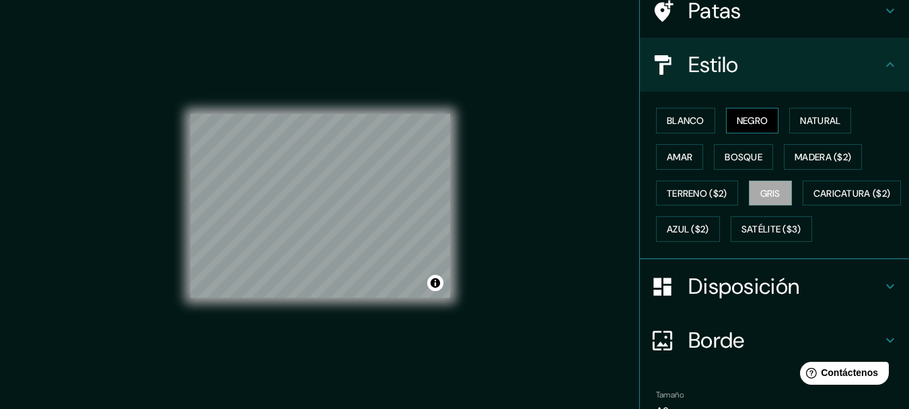
click at [737, 127] on font "Negro" at bounding box center [753, 120] width 32 height 12
click at [694, 118] on font "Blanco" at bounding box center [686, 120] width 38 height 12
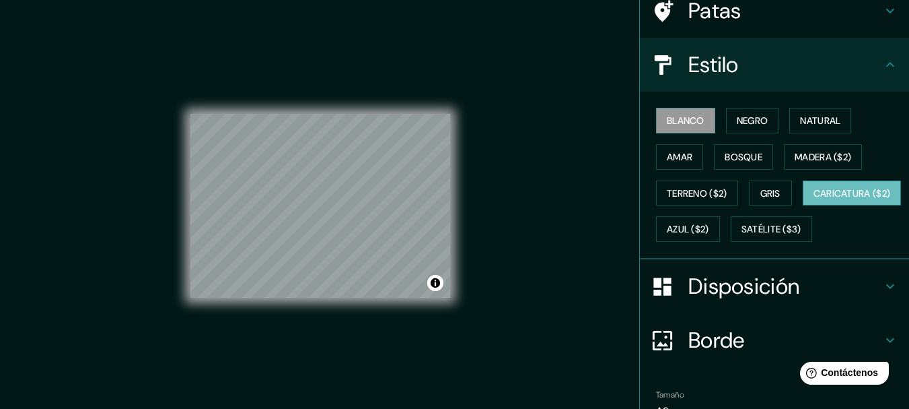
scroll to position [221, 0]
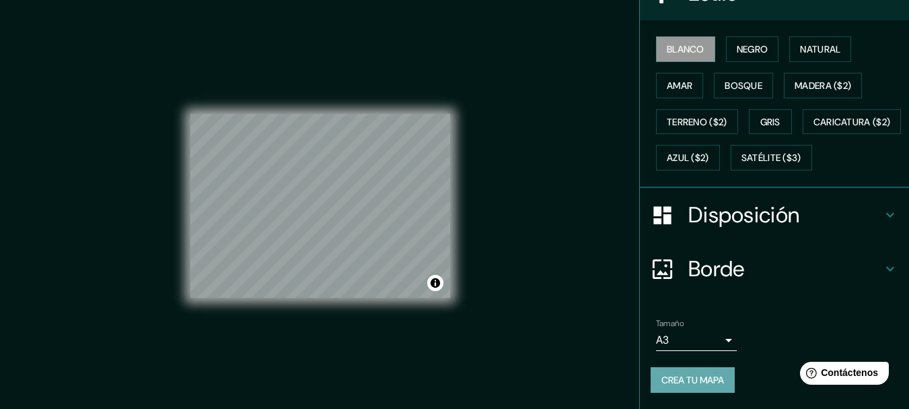
click at [687, 386] on font "Crea tu mapa" at bounding box center [693, 380] width 63 height 12
click at [676, 387] on font "Crea tu mapa" at bounding box center [693, 379] width 63 height 17
click at [676, 387] on div "Crea tu mapa" at bounding box center [775, 380] width 248 height 26
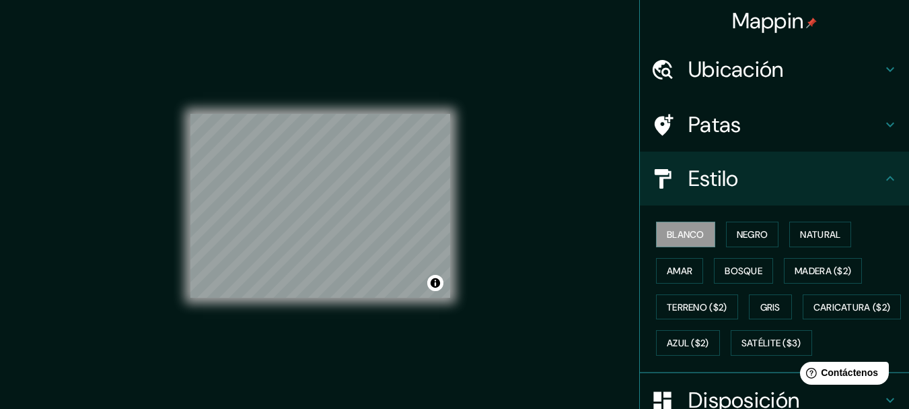
scroll to position [0, 0]
click at [750, 174] on h4 "Estilo" at bounding box center [786, 179] width 194 height 27
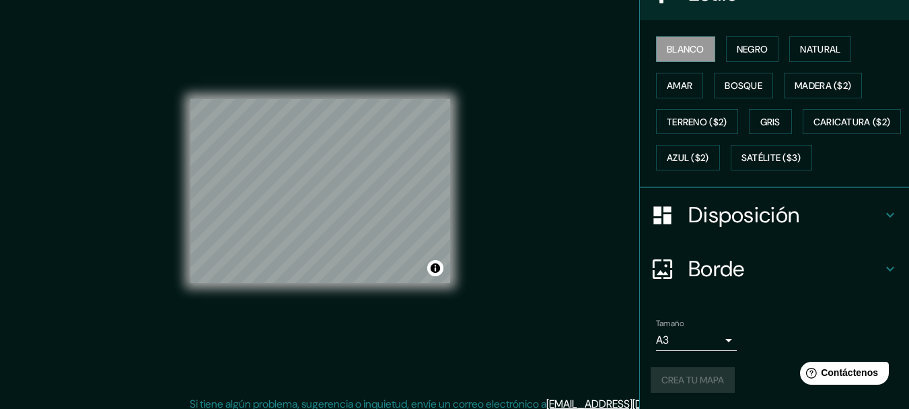
scroll to position [24, 0]
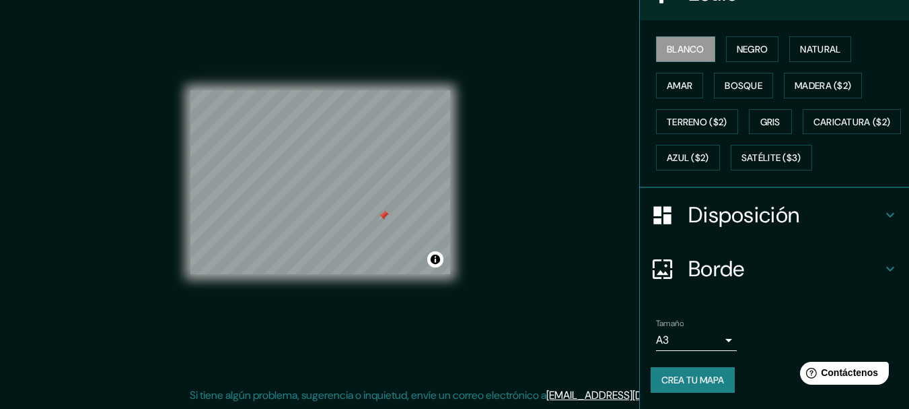
click at [385, 220] on div at bounding box center [383, 215] width 11 height 11
click at [693, 386] on font "Crea tu mapa" at bounding box center [693, 380] width 63 height 12
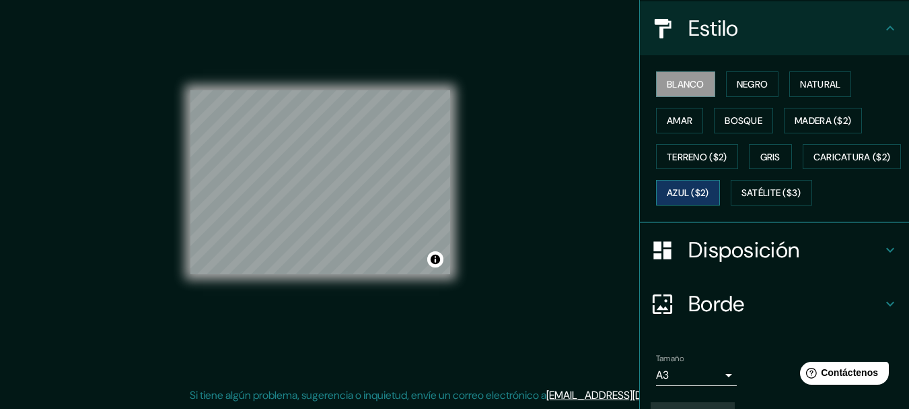
scroll to position [221, 0]
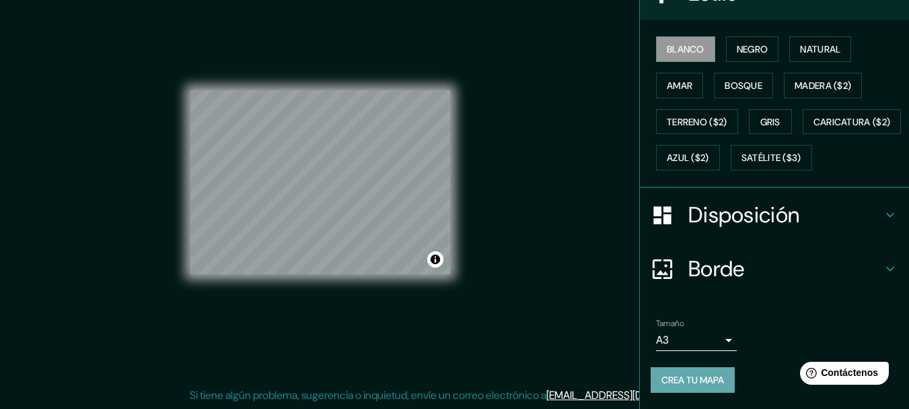
click at [707, 384] on font "Crea tu mapa" at bounding box center [693, 380] width 63 height 12
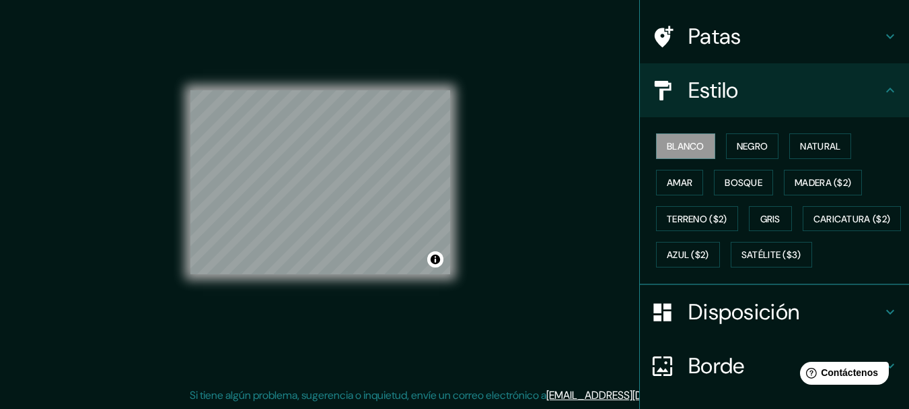
scroll to position [0, 0]
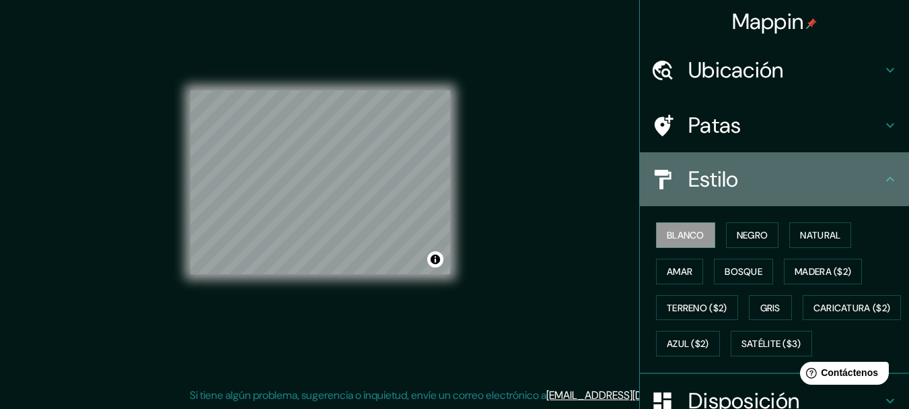
click at [744, 157] on div "Estilo" at bounding box center [774, 179] width 269 height 54
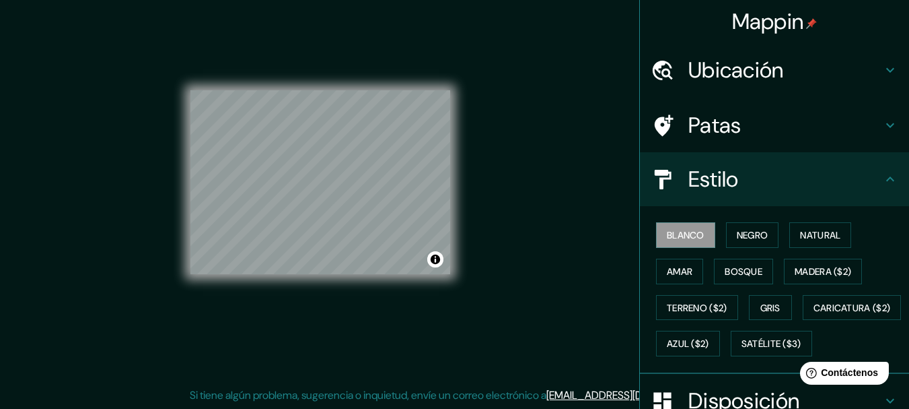
click at [740, 131] on h4 "Patas" at bounding box center [786, 125] width 194 height 27
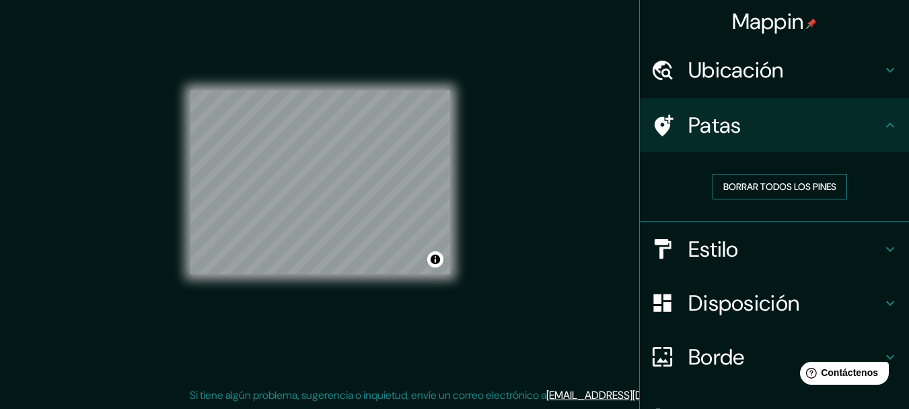
click at [748, 183] on font "Borrar todos los pines" at bounding box center [780, 186] width 113 height 12
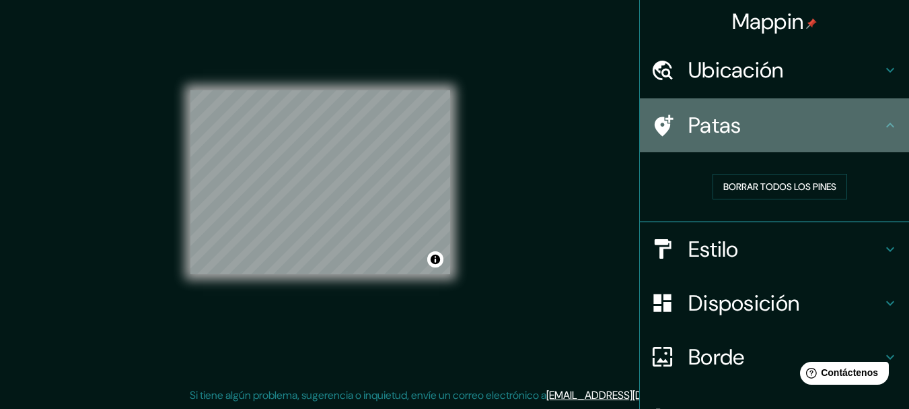
click at [746, 137] on h4 "Patas" at bounding box center [786, 125] width 194 height 27
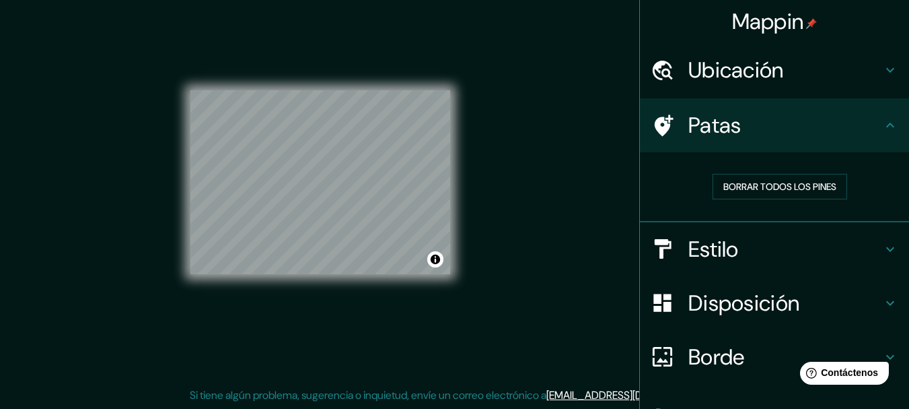
click at [740, 79] on font "Ubicación" at bounding box center [737, 70] width 96 height 28
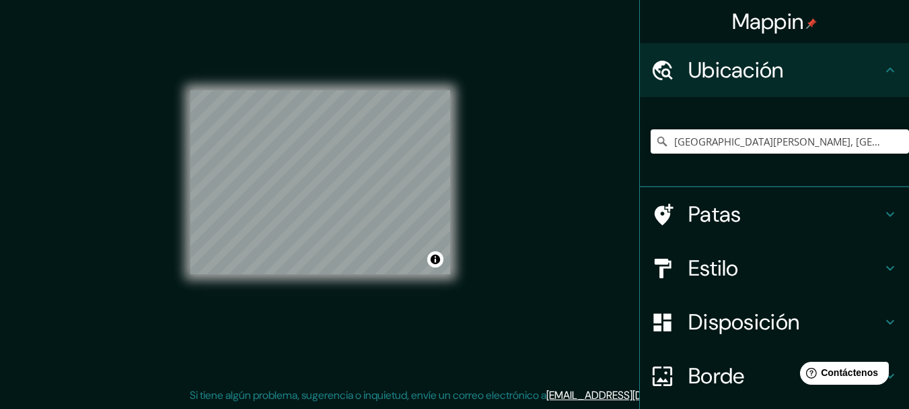
click at [740, 76] on font "Ubicación" at bounding box center [737, 70] width 96 height 28
click at [737, 324] on font "Disposición" at bounding box center [744, 322] width 111 height 28
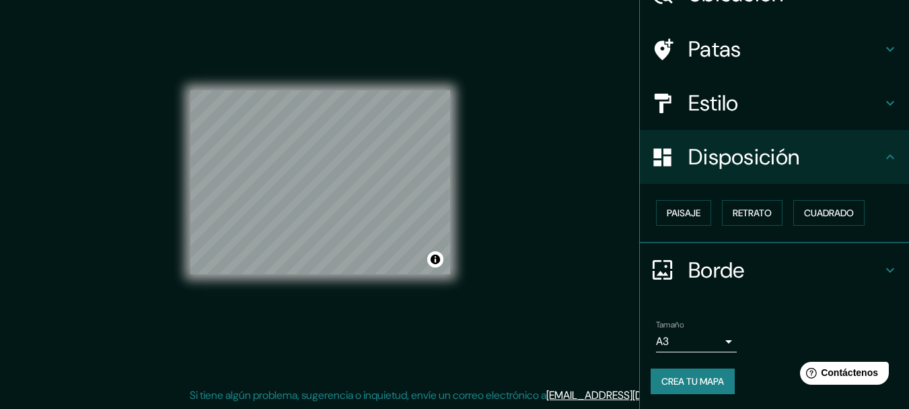
scroll to position [77, 0]
click at [697, 212] on button "Paisaje" at bounding box center [683, 212] width 55 height 26
click at [744, 205] on font "Retrato" at bounding box center [752, 211] width 39 height 17
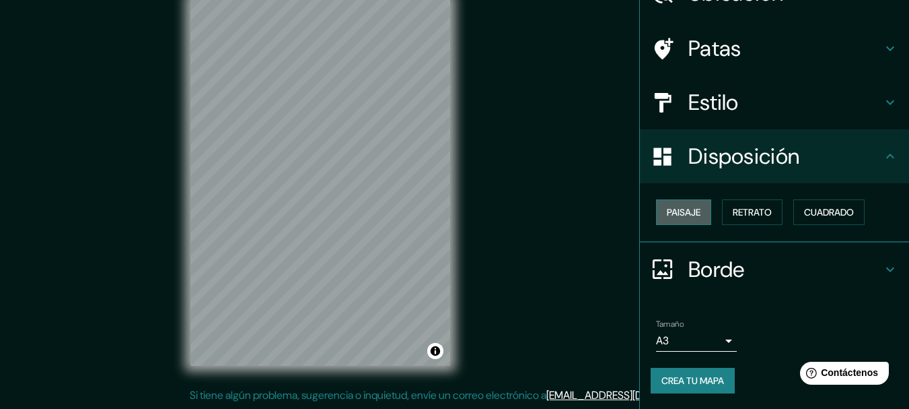
click at [694, 210] on button "Paisaje" at bounding box center [683, 212] width 55 height 26
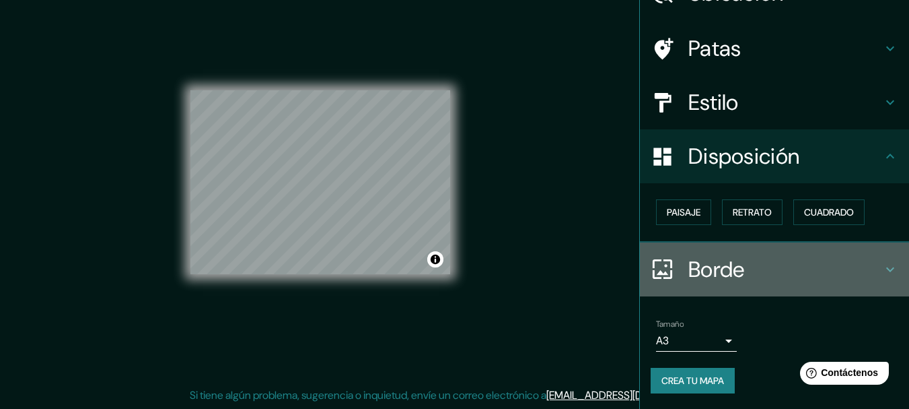
click at [690, 285] on div "Borde" at bounding box center [774, 269] width 269 height 54
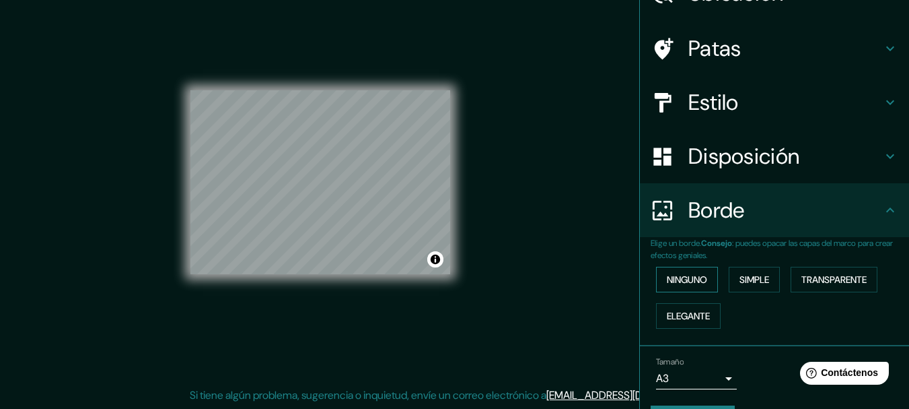
click at [687, 279] on font "Ninguno" at bounding box center [687, 279] width 40 height 12
click at [694, 380] on body "Mappin Ubicación Santa Anita, Lima, Provincia de Lima, Perú Patas Estilo Dispos…" at bounding box center [454, 180] width 909 height 409
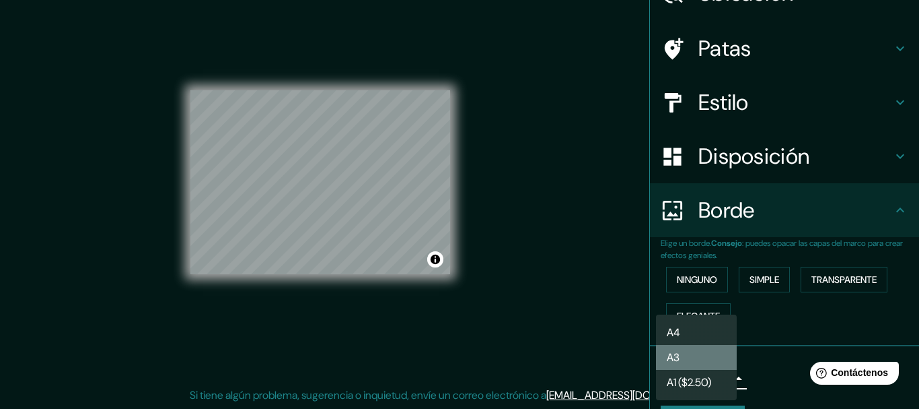
click at [694, 348] on li "A3" at bounding box center [696, 357] width 81 height 25
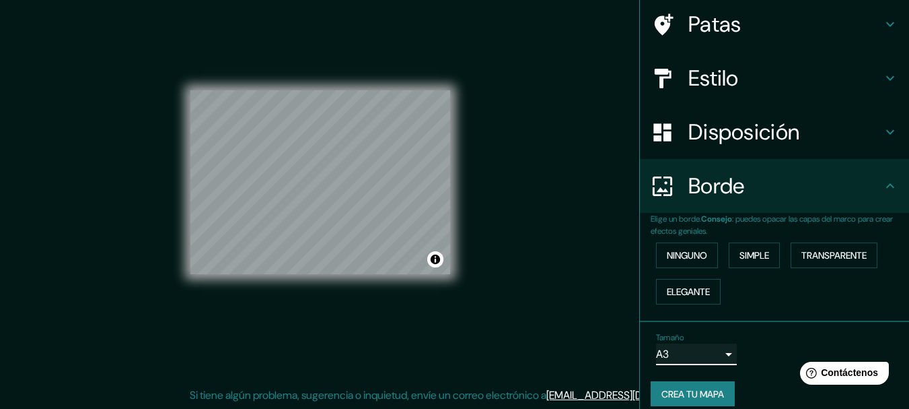
scroll to position [114, 0]
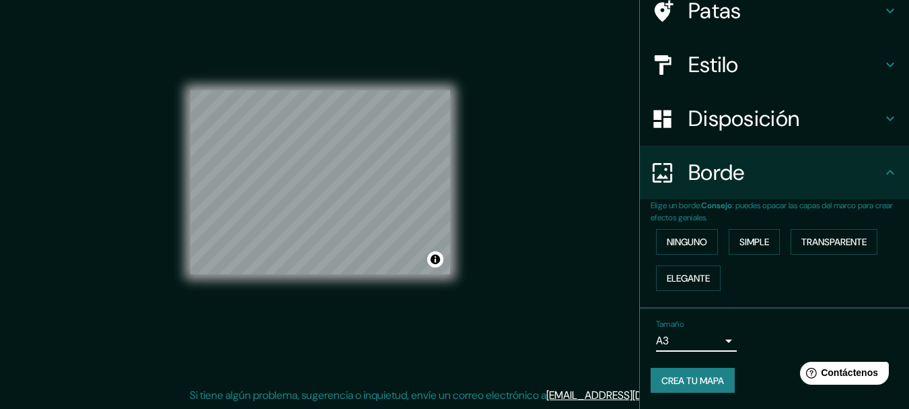
click at [685, 374] on font "Crea tu mapa" at bounding box center [693, 380] width 63 height 12
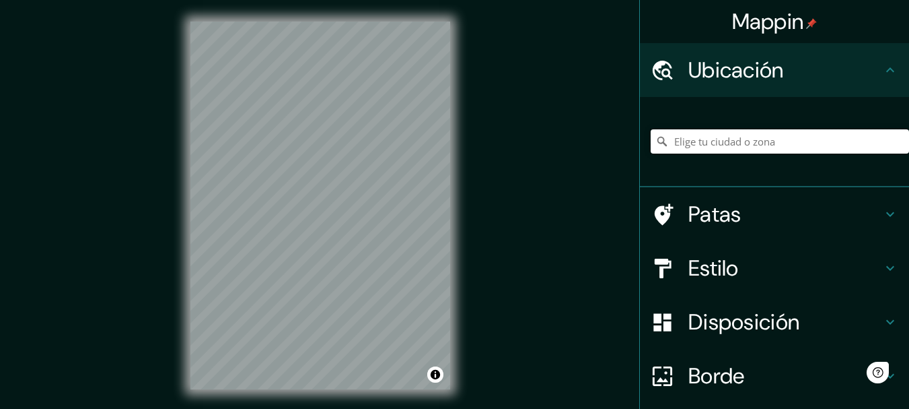
click at [845, 141] on input "Elige tu ciudad o zona" at bounding box center [780, 141] width 258 height 24
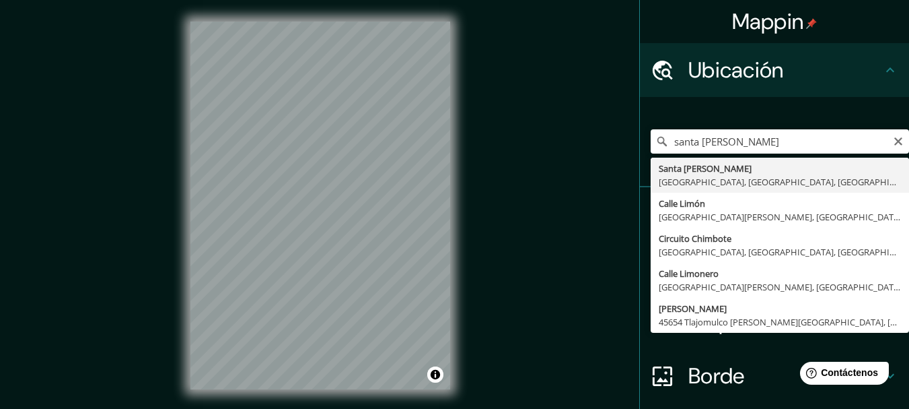
type input "[GEOGRAPHIC_DATA][PERSON_NAME], [GEOGRAPHIC_DATA], [GEOGRAPHIC_DATA], [GEOGRAPH…"
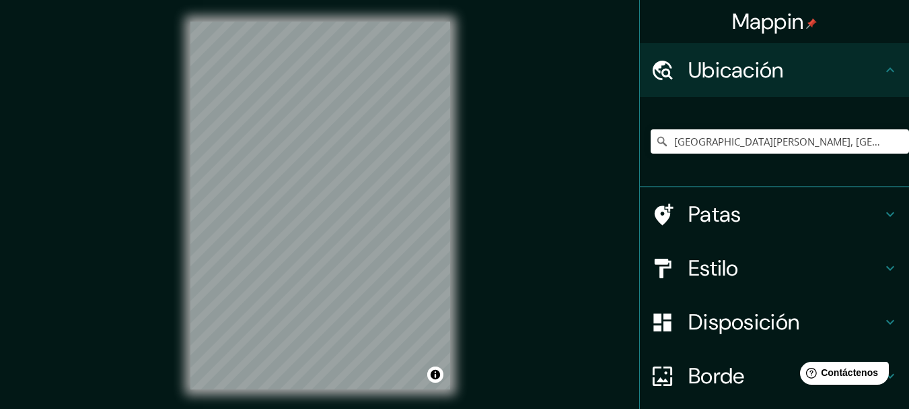
click at [709, 275] on font "Estilo" at bounding box center [714, 268] width 50 height 28
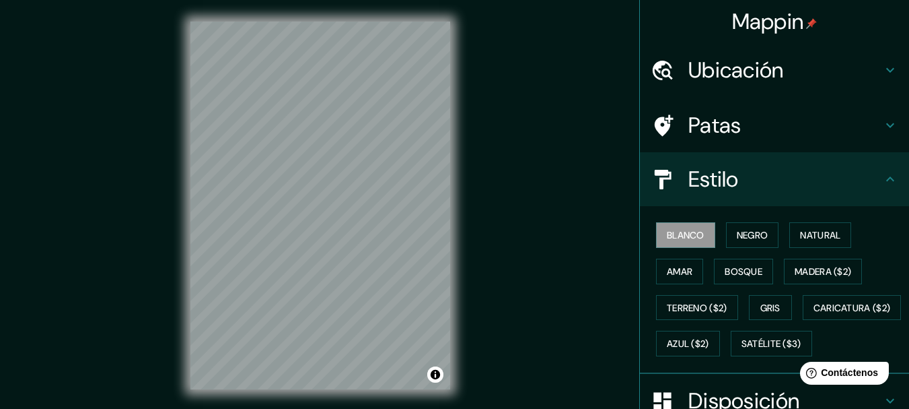
click at [714, 119] on font "Patas" at bounding box center [715, 125] width 53 height 28
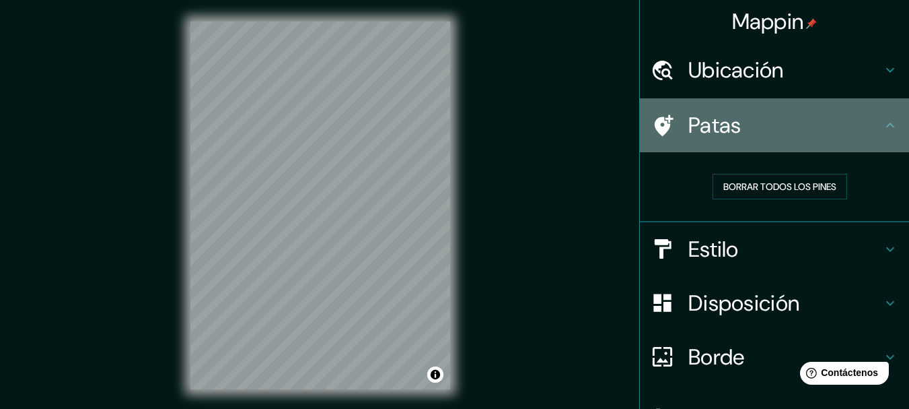
click at [714, 119] on font "Patas" at bounding box center [715, 125] width 53 height 28
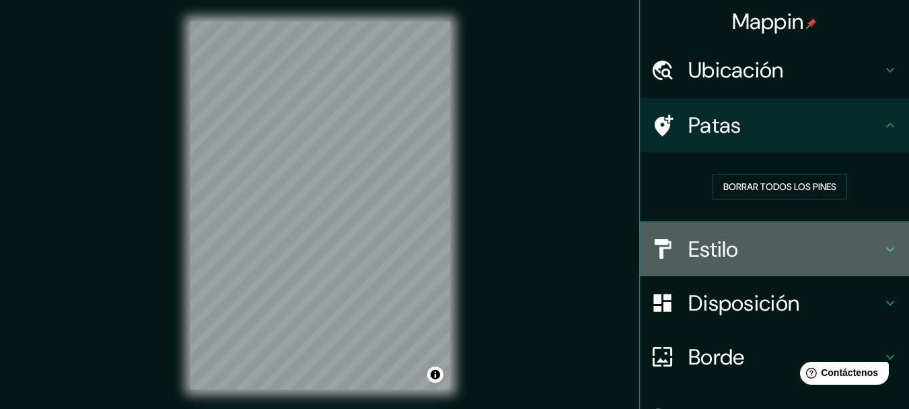
click at [699, 244] on font "Estilo" at bounding box center [714, 249] width 50 height 28
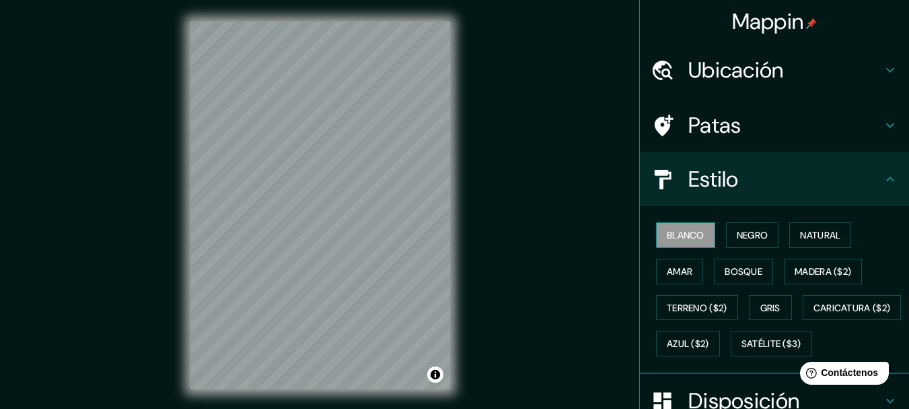
click at [691, 239] on font "Blanco" at bounding box center [686, 235] width 38 height 12
click at [760, 185] on h4 "Estilo" at bounding box center [786, 179] width 194 height 27
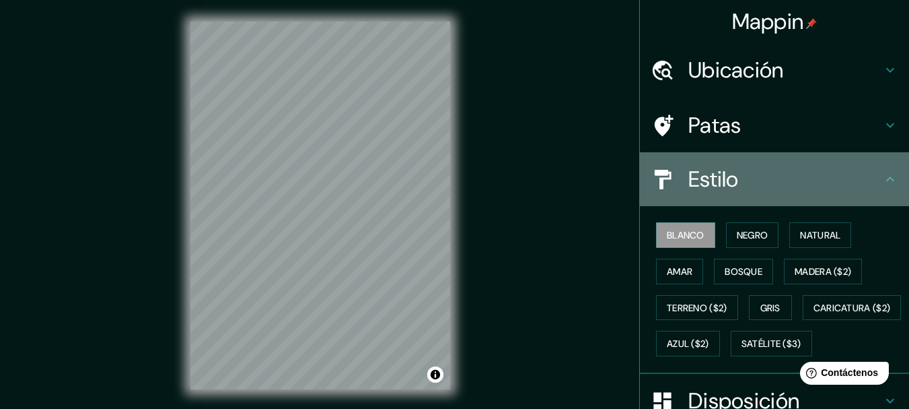
click at [707, 172] on font "Estilo" at bounding box center [714, 179] width 50 height 28
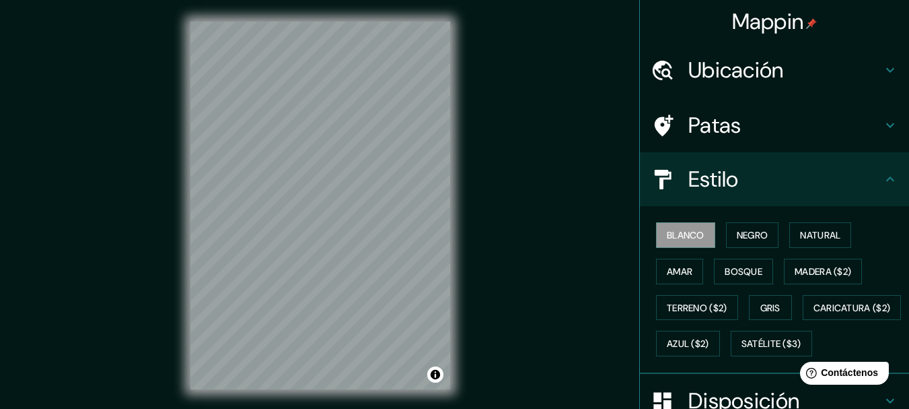
click at [882, 173] on icon at bounding box center [890, 179] width 16 height 16
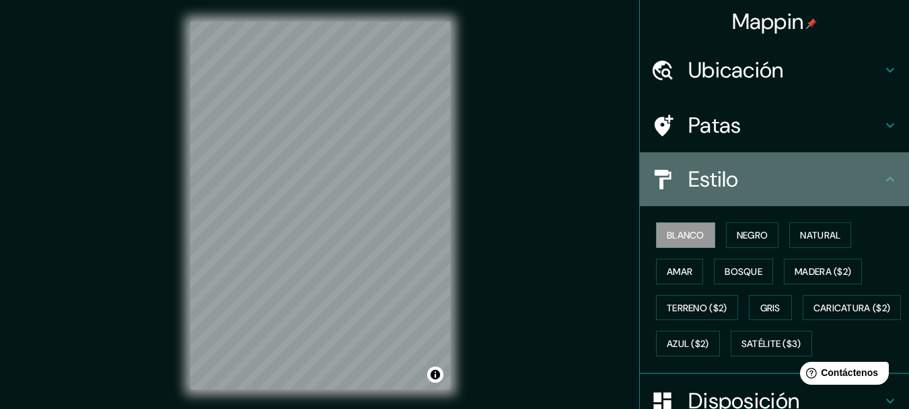
click at [882, 182] on icon at bounding box center [890, 179] width 16 height 16
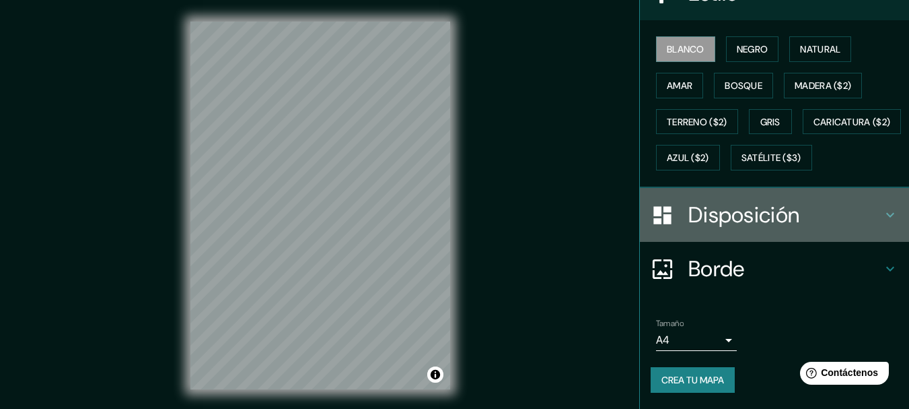
click at [754, 203] on font "Disposición" at bounding box center [744, 215] width 111 height 28
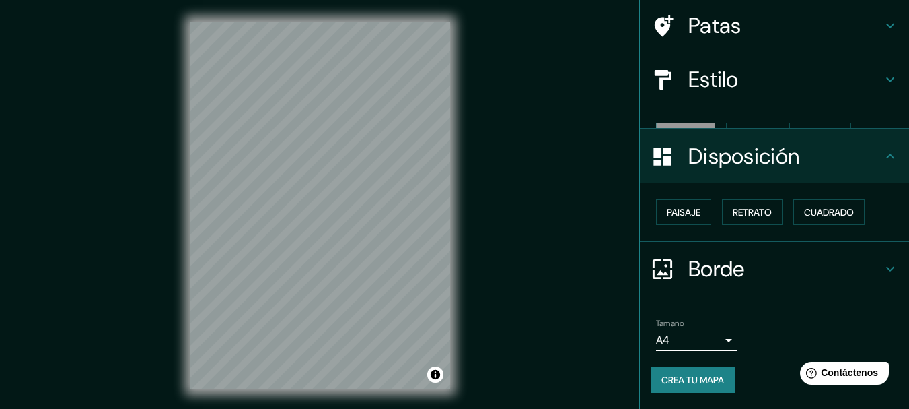
scroll to position [77, 0]
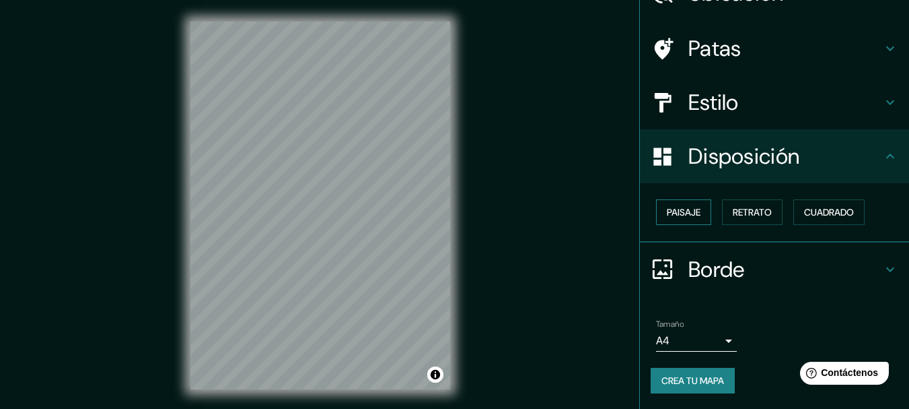
click at [693, 211] on button "Paisaje" at bounding box center [683, 212] width 55 height 26
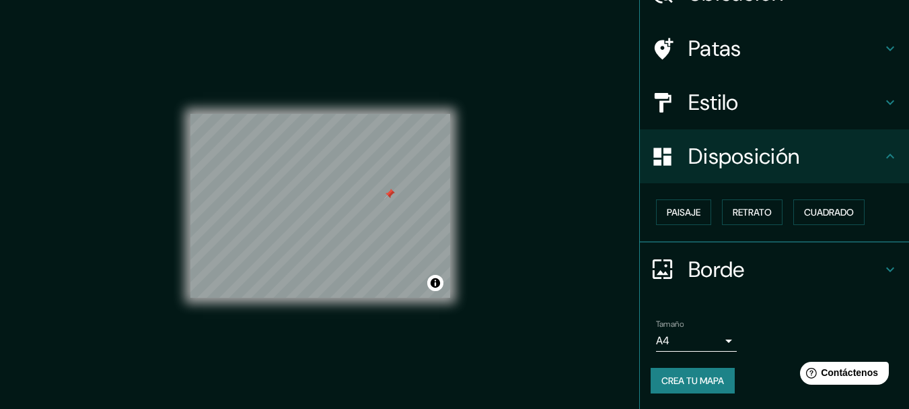
click at [672, 347] on body "Mappin Ubicación Santa Anita, Lima, Provincia de Lima, Perú Patas Estilo Dispos…" at bounding box center [454, 204] width 909 height 409
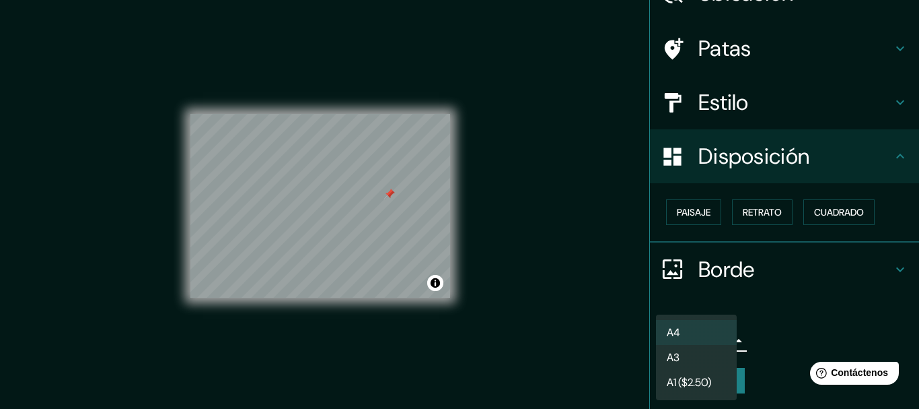
click at [679, 355] on font "A3" at bounding box center [673, 357] width 13 height 14
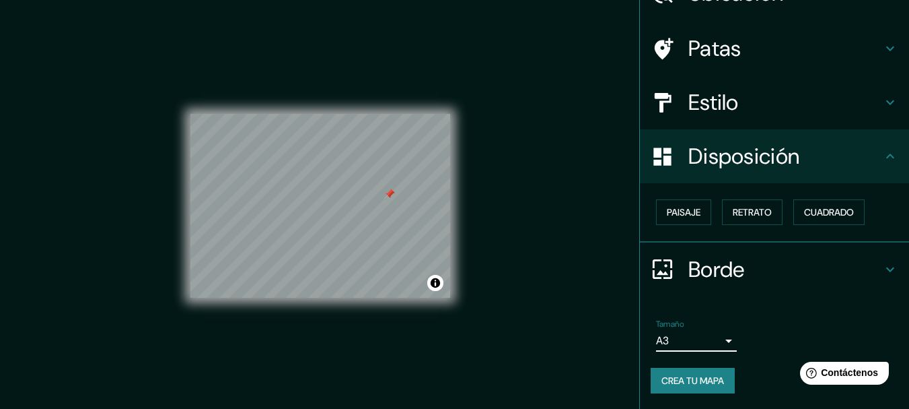
click at [678, 379] on font "Crea tu mapa" at bounding box center [693, 380] width 63 height 12
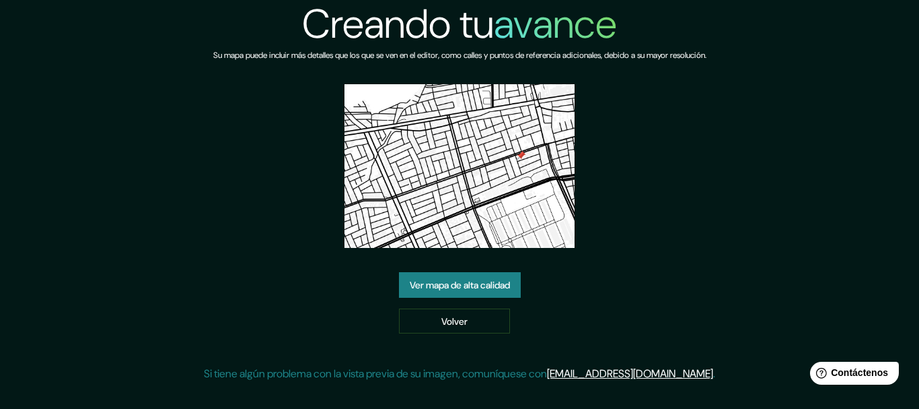
click at [437, 291] on font "Ver mapa de alta calidad" at bounding box center [460, 284] width 100 height 17
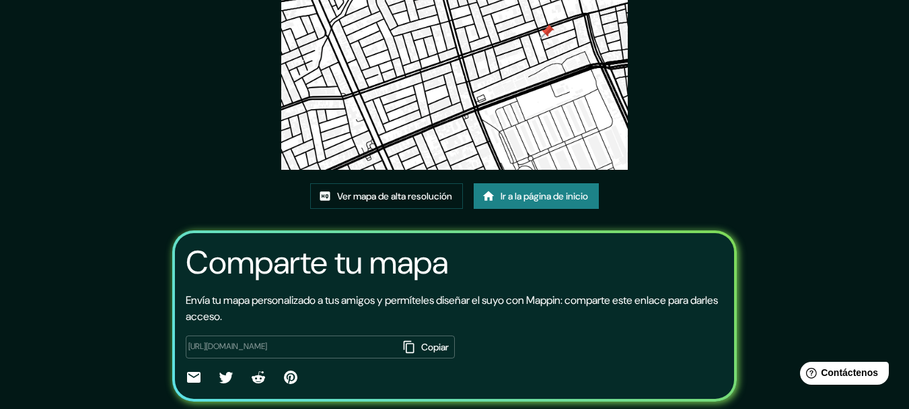
scroll to position [175, 0]
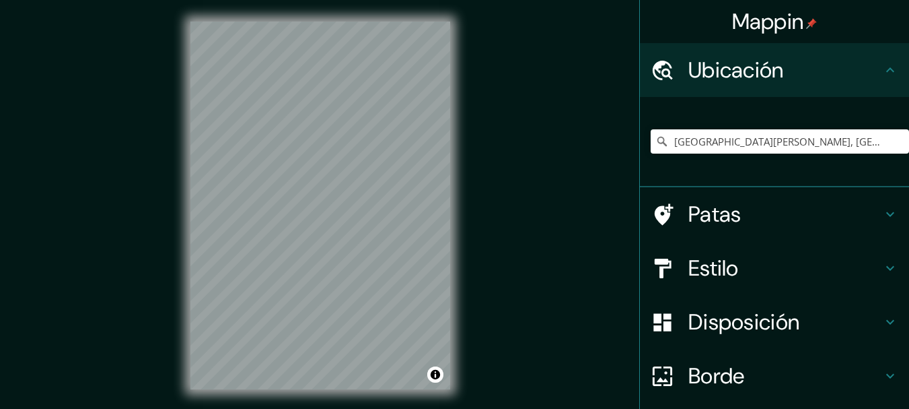
click at [703, 273] on font "Estilo" at bounding box center [714, 268] width 50 height 28
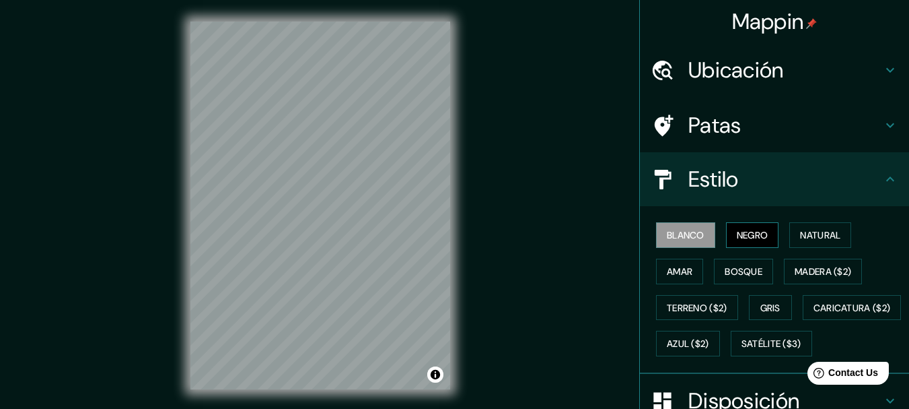
click at [739, 234] on font "Negro" at bounding box center [753, 235] width 32 height 12
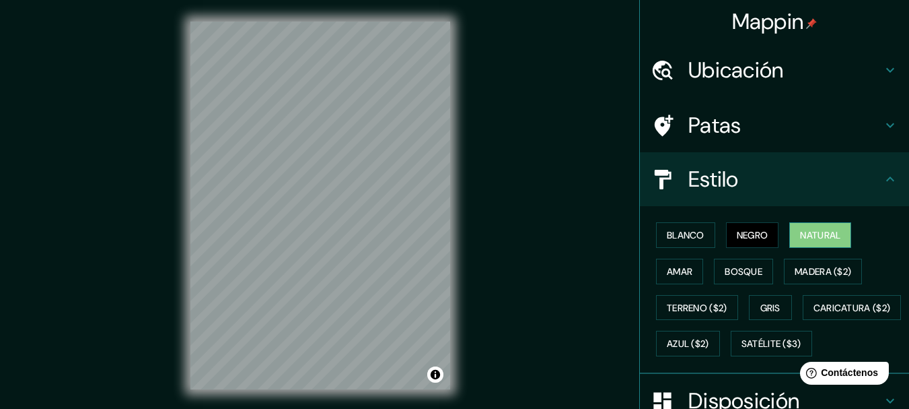
click at [822, 232] on font "Natural" at bounding box center [820, 235] width 40 height 12
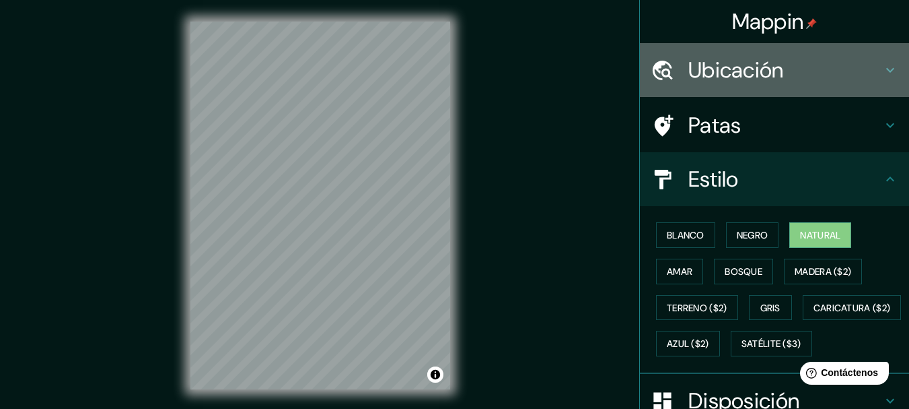
click at [722, 60] on font "Ubicación" at bounding box center [737, 70] width 96 height 28
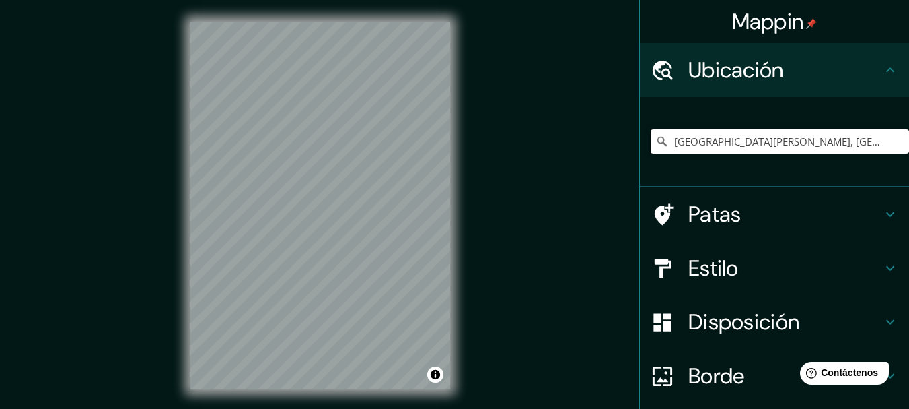
click at [715, 140] on input "[GEOGRAPHIC_DATA][PERSON_NAME], [GEOGRAPHIC_DATA], [GEOGRAPHIC_DATA], [GEOGRAPH…" at bounding box center [780, 141] width 258 height 24
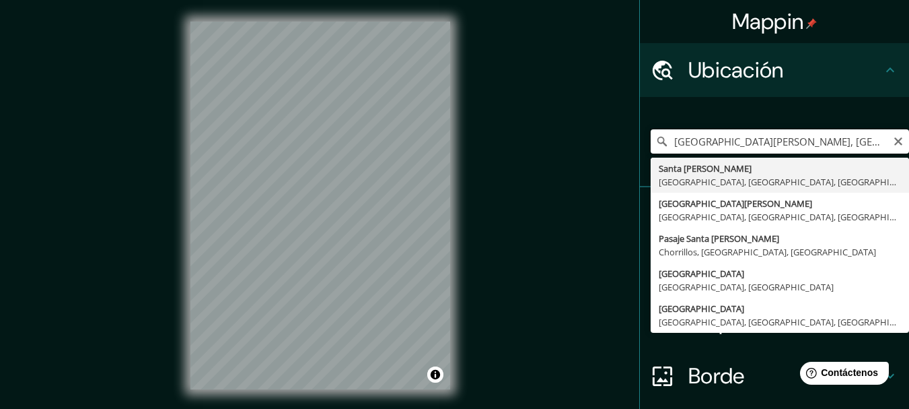
type input "[GEOGRAPHIC_DATA][PERSON_NAME], [GEOGRAPHIC_DATA], [GEOGRAPHIC_DATA], [GEOGRAPH…"
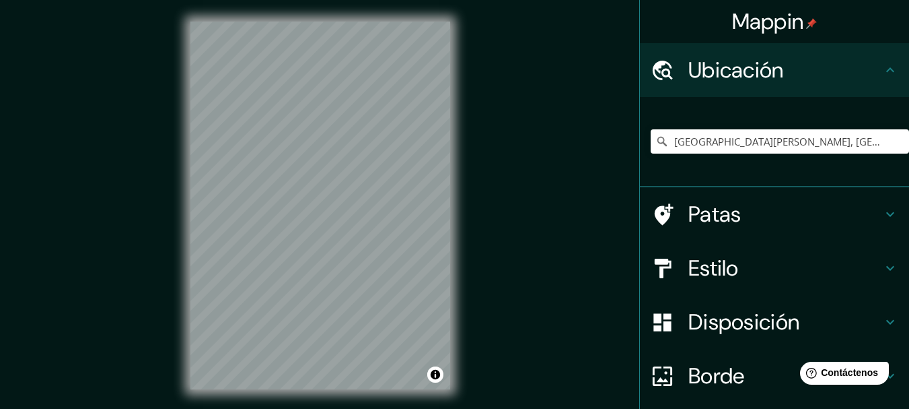
click at [719, 320] on font "Disposición" at bounding box center [744, 322] width 111 height 28
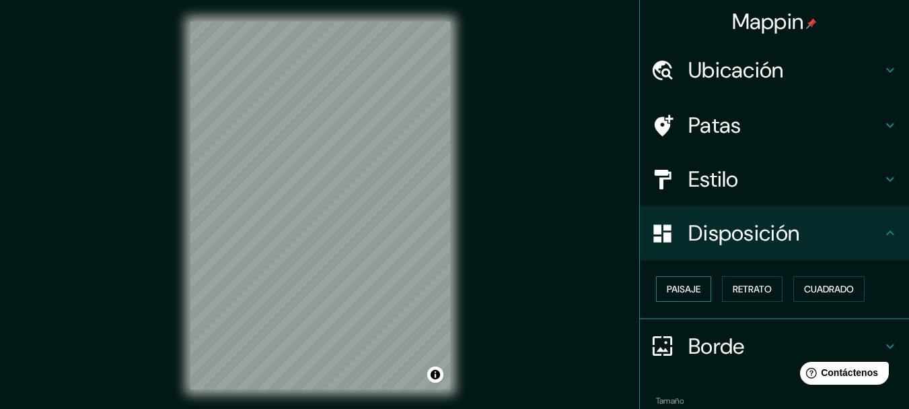
click at [673, 293] on font "Paisaje" at bounding box center [684, 289] width 34 height 12
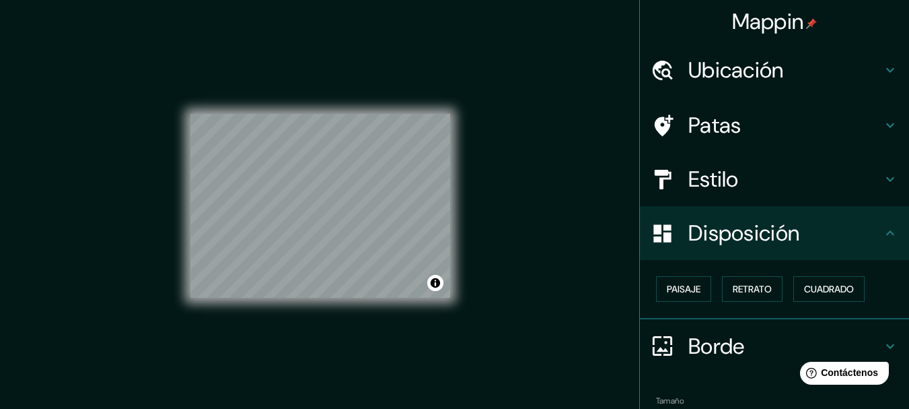
click at [718, 332] on font "Borde" at bounding box center [717, 346] width 57 height 28
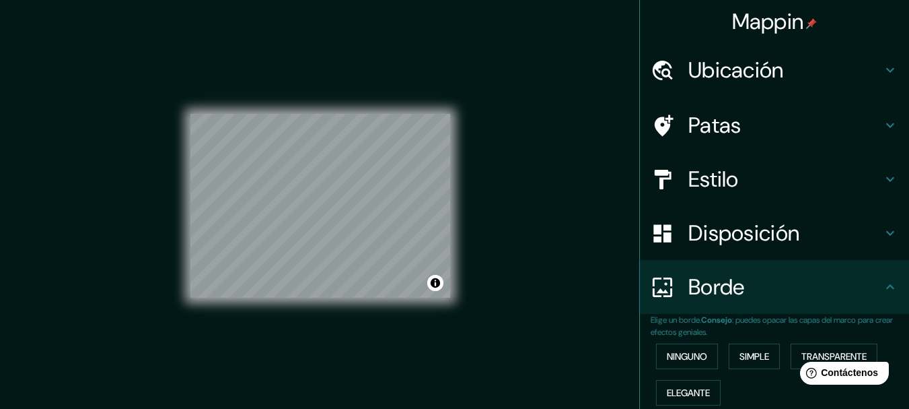
click at [696, 291] on font "Borde" at bounding box center [717, 287] width 57 height 28
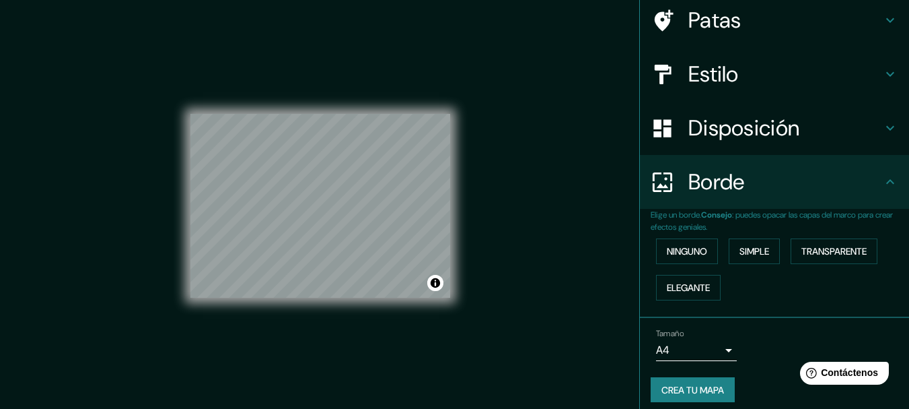
scroll to position [114, 0]
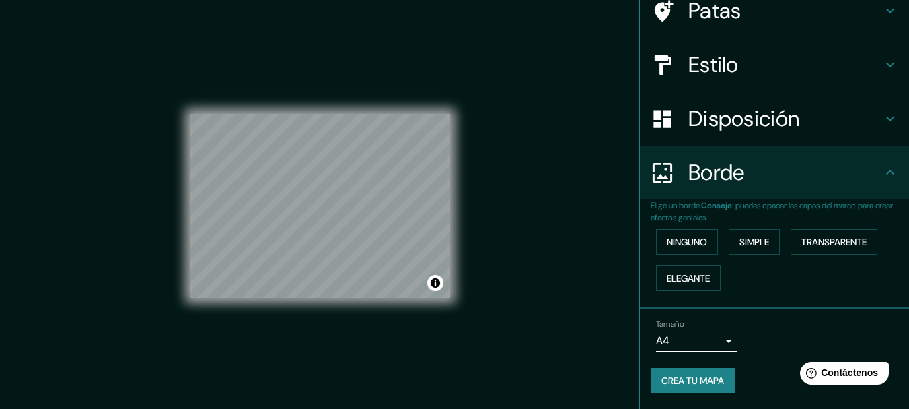
click at [688, 337] on body "Mappin Ubicación [GEOGRAPHIC_DATA][PERSON_NAME], [GEOGRAPHIC_DATA], [GEOGRAPHIC…" at bounding box center [454, 204] width 909 height 409
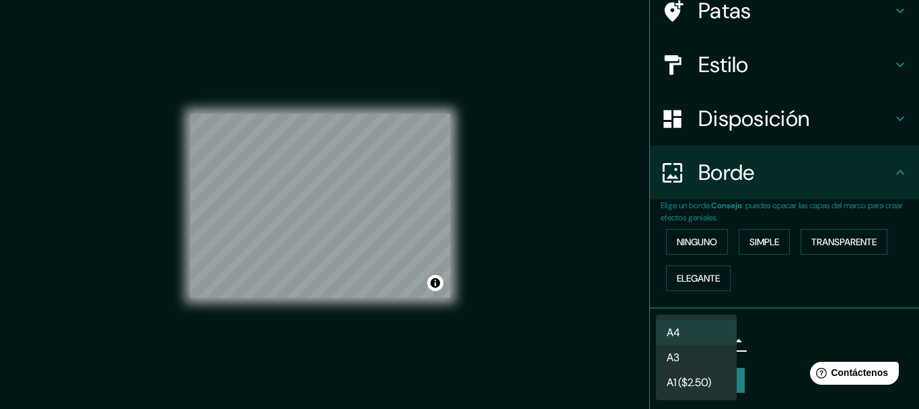
click at [697, 361] on li "A3" at bounding box center [696, 357] width 81 height 25
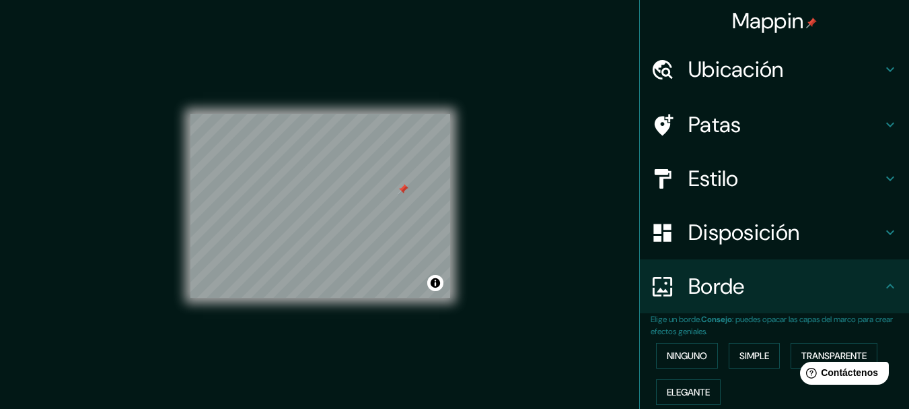
scroll to position [0, 0]
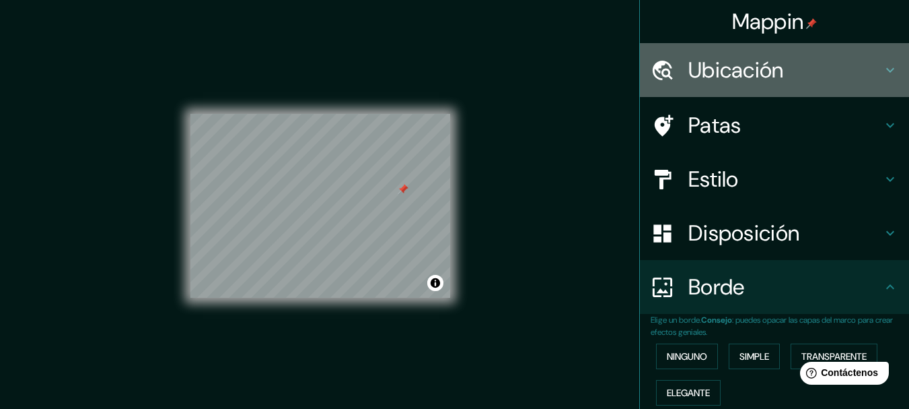
click at [755, 67] on font "Ubicación" at bounding box center [737, 70] width 96 height 28
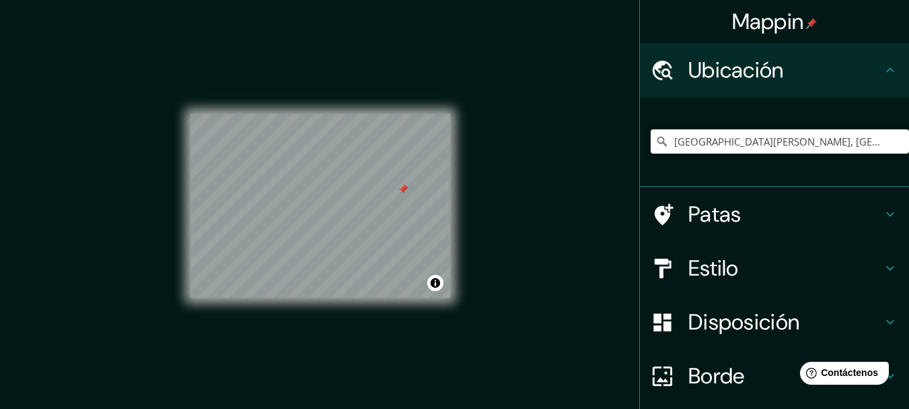
click at [728, 221] on font "Patas" at bounding box center [715, 214] width 53 height 28
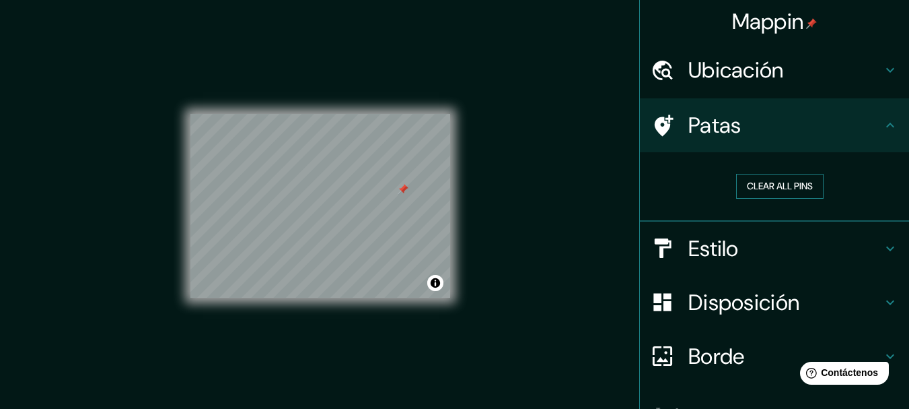
click at [762, 191] on button "Clear all pins" at bounding box center [779, 186] width 87 height 25
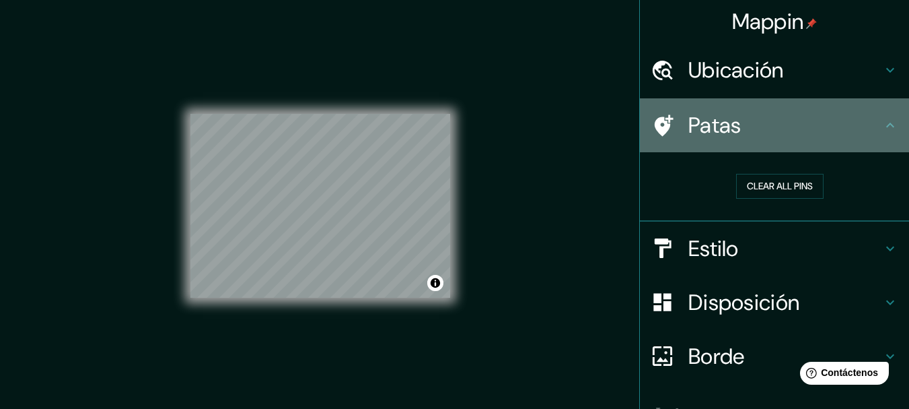
click at [756, 131] on h4 "Patas" at bounding box center [786, 125] width 194 height 27
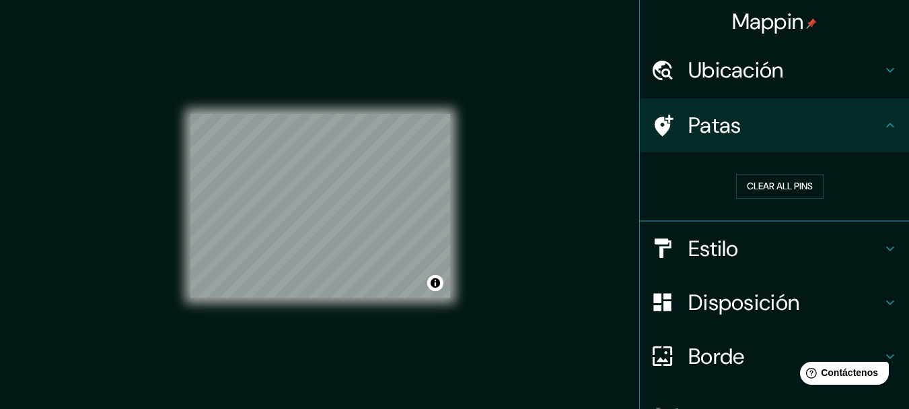
click at [882, 120] on icon at bounding box center [890, 125] width 16 height 16
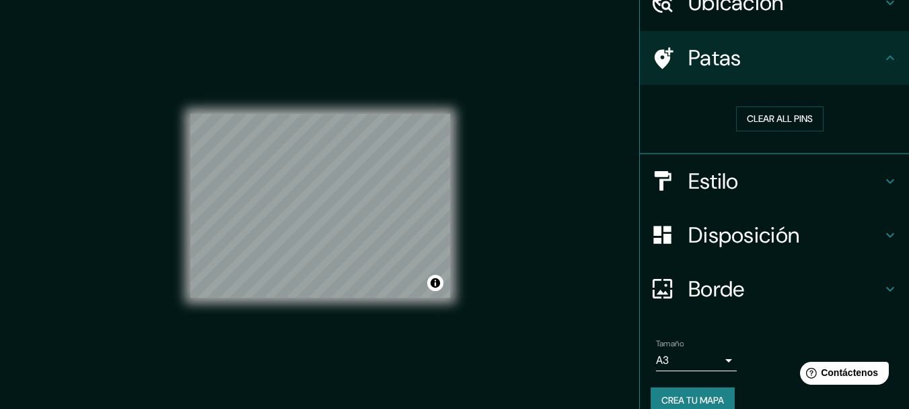
click at [795, 172] on h4 "Estilo" at bounding box center [786, 181] width 194 height 27
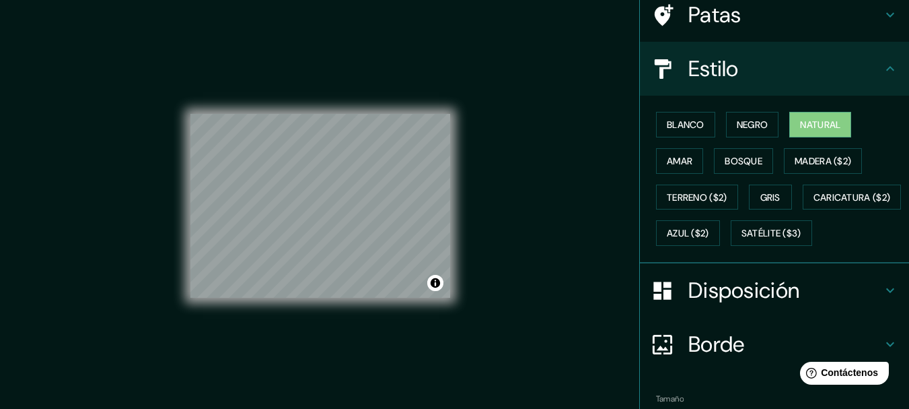
scroll to position [135, 0]
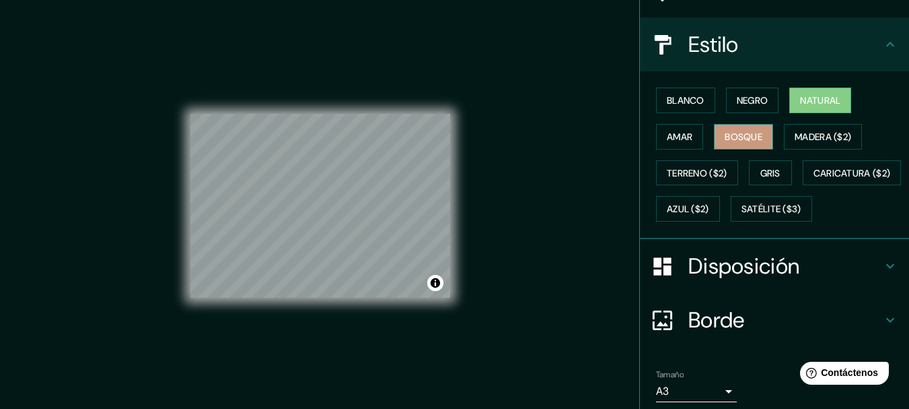
click at [731, 137] on font "Bosque" at bounding box center [744, 137] width 38 height 12
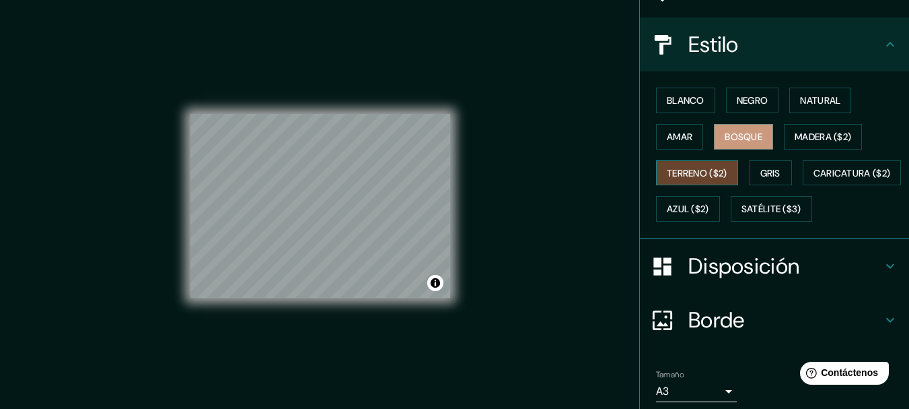
click at [670, 183] on button "Terreno ($2)" at bounding box center [697, 173] width 82 height 26
click at [757, 182] on button "Gris" at bounding box center [770, 173] width 43 height 26
click at [675, 168] on font "Terreno ($2)" at bounding box center [697, 173] width 61 height 12
click at [695, 100] on font "Blanco" at bounding box center [686, 100] width 38 height 12
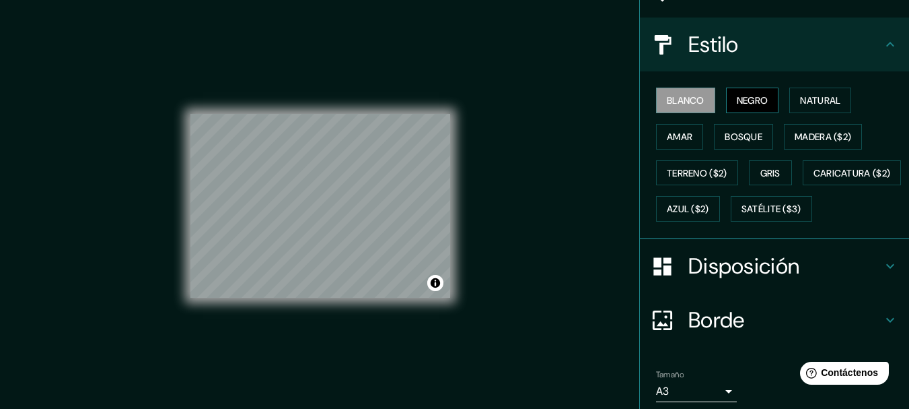
click at [737, 93] on font "Negro" at bounding box center [753, 100] width 32 height 17
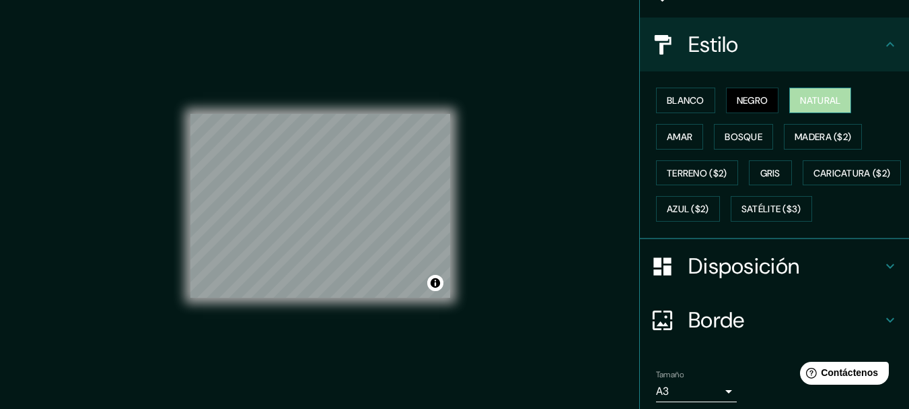
click at [814, 100] on font "Natural" at bounding box center [820, 100] width 40 height 12
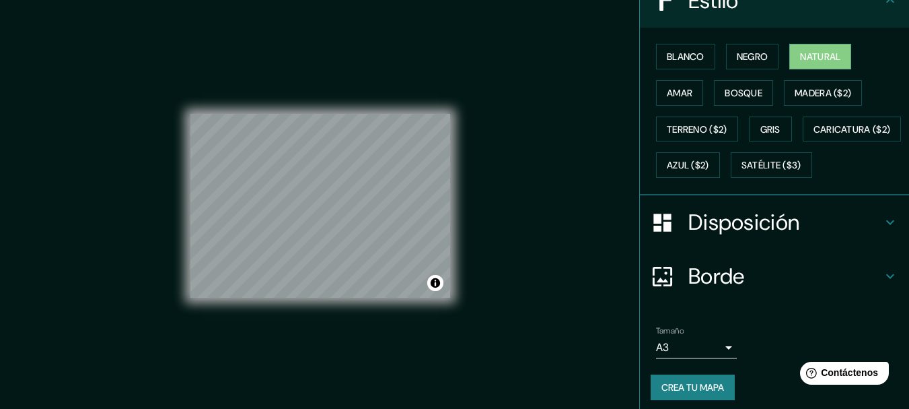
scroll to position [221, 0]
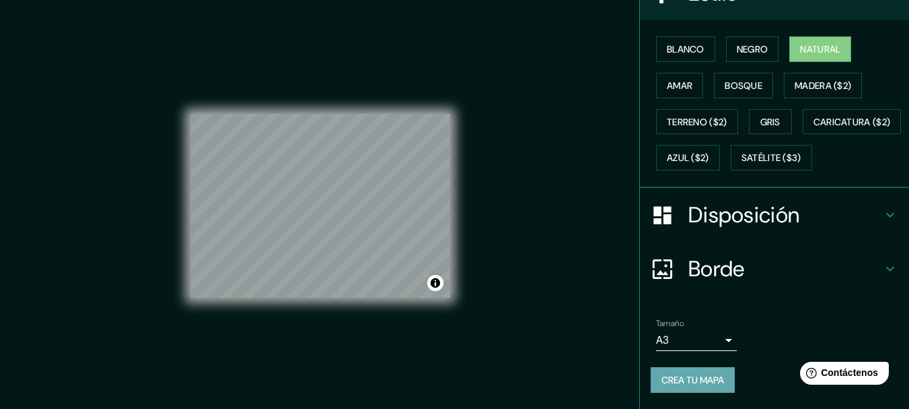
click at [678, 374] on font "Crea tu mapa" at bounding box center [693, 380] width 63 height 12
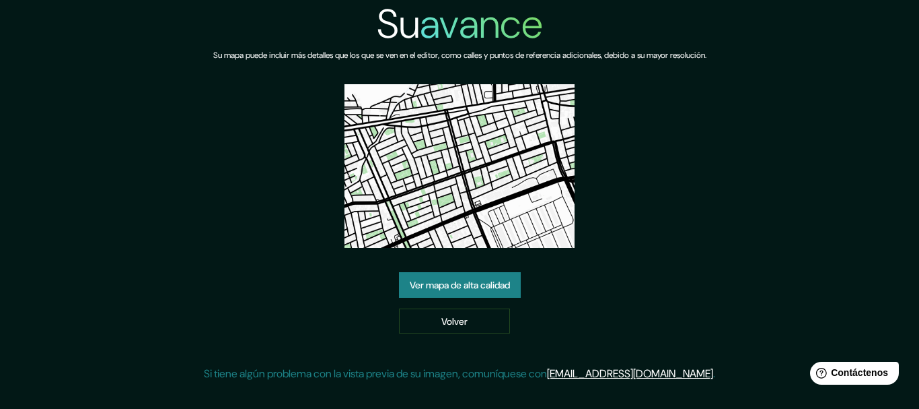
click at [438, 288] on font "Ver mapa de alta calidad" at bounding box center [460, 285] width 100 height 12
